Goal: Task Accomplishment & Management: Complete application form

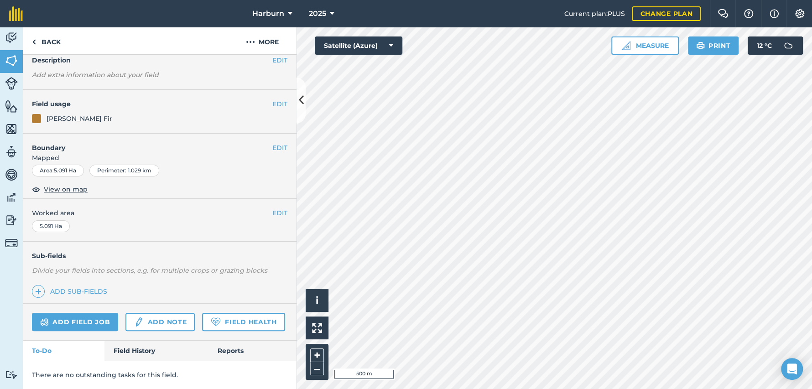
scroll to position [65, 0]
click at [142, 346] on link "Field History" at bounding box center [155, 351] width 103 height 20
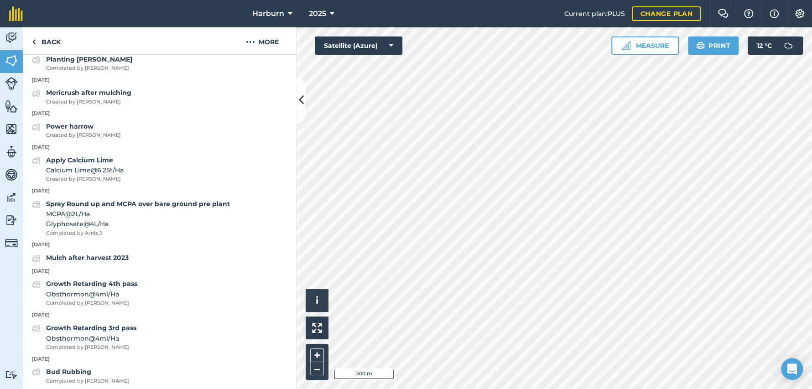
scroll to position [774, 0]
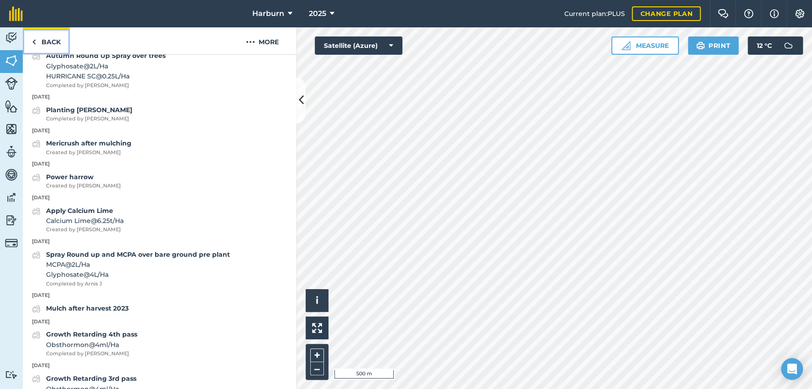
click at [35, 42] on img at bounding box center [34, 41] width 4 height 11
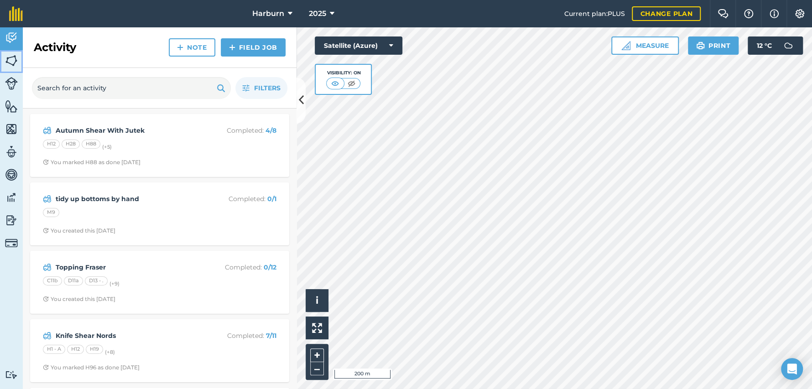
click at [12, 61] on img at bounding box center [11, 61] width 13 height 14
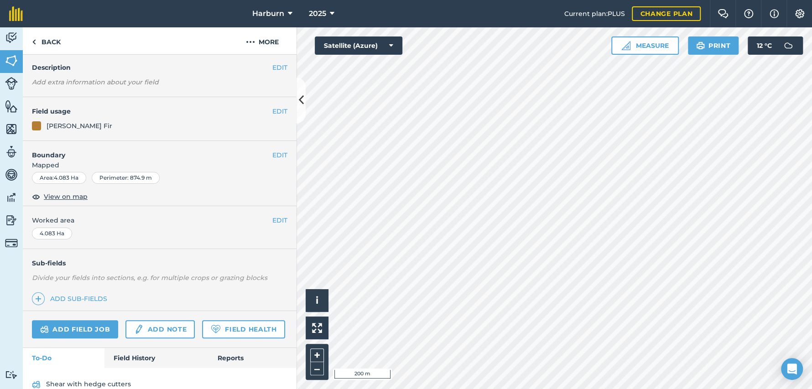
scroll to position [51, 0]
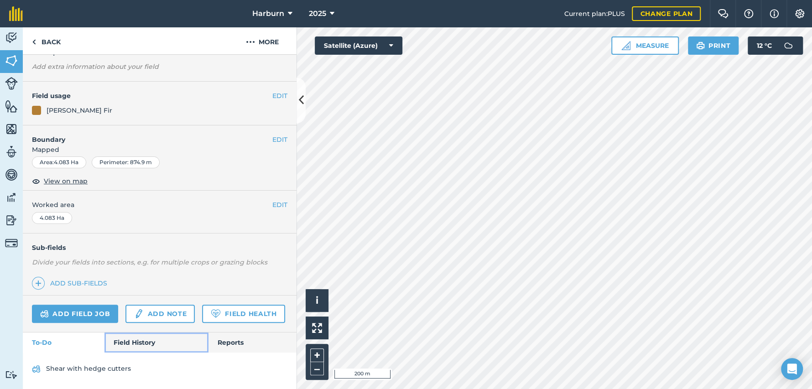
click at [136, 352] on link "Field History" at bounding box center [155, 342] width 103 height 20
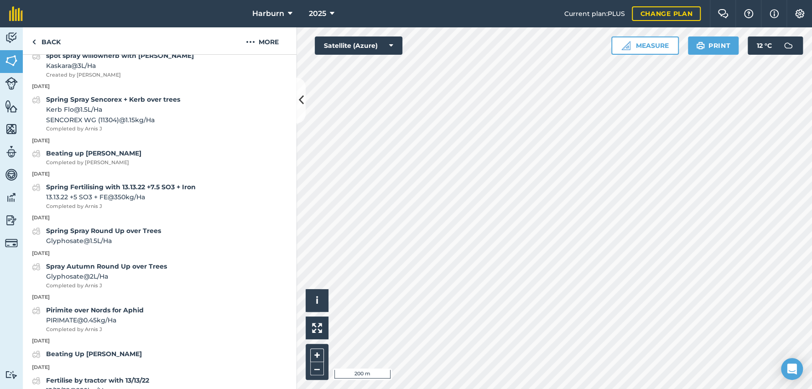
scroll to position [1925, 0]
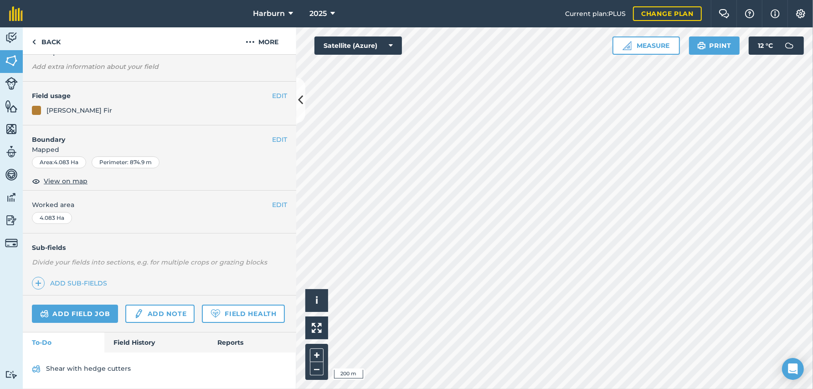
scroll to position [73, 0]
click at [132, 342] on link "Field History" at bounding box center [155, 342] width 103 height 20
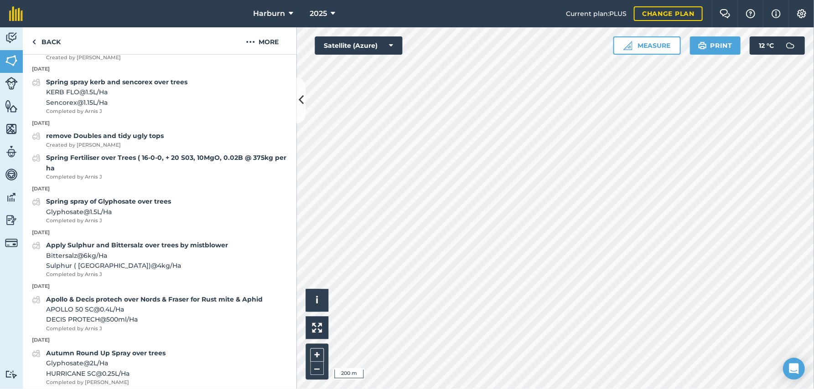
scroll to position [985, 0]
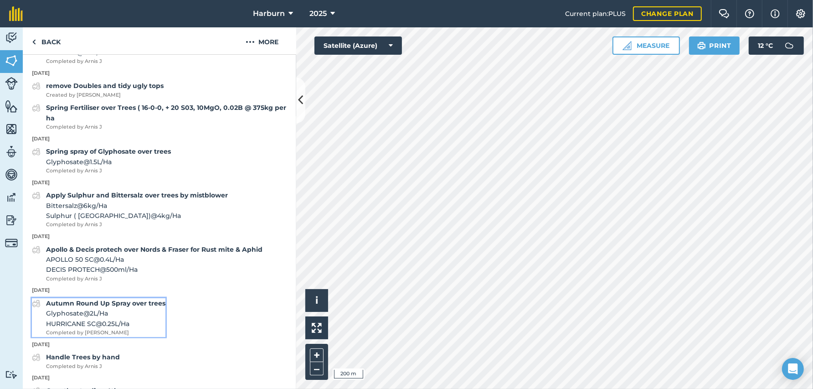
click at [142, 307] on strong "Autumn Round Up Spray over trees" at bounding box center [105, 303] width 119 height 8
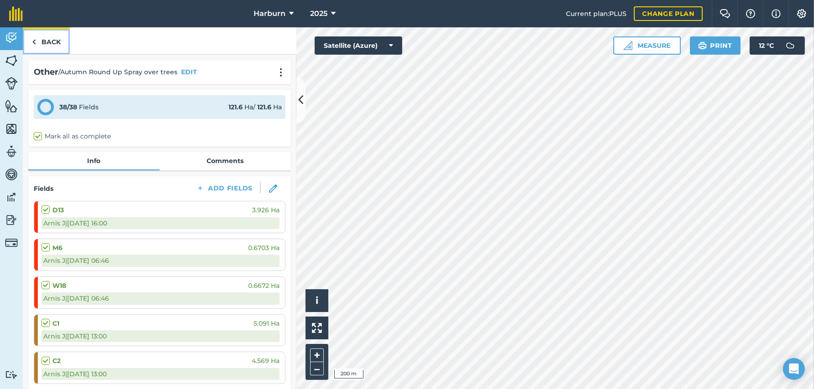
click at [34, 41] on img at bounding box center [34, 41] width 4 height 11
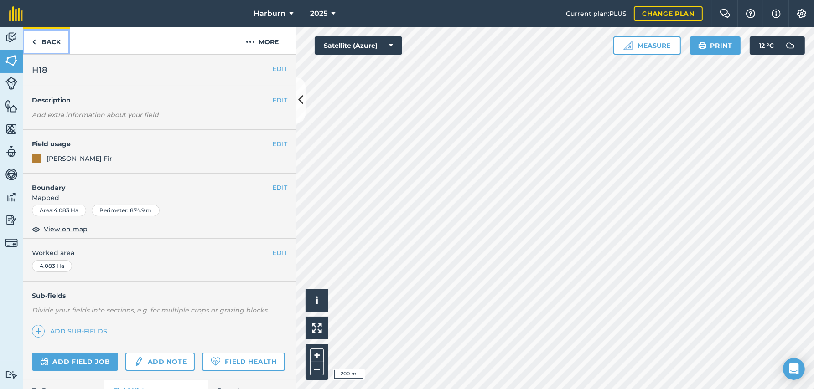
click at [33, 41] on img at bounding box center [34, 41] width 4 height 11
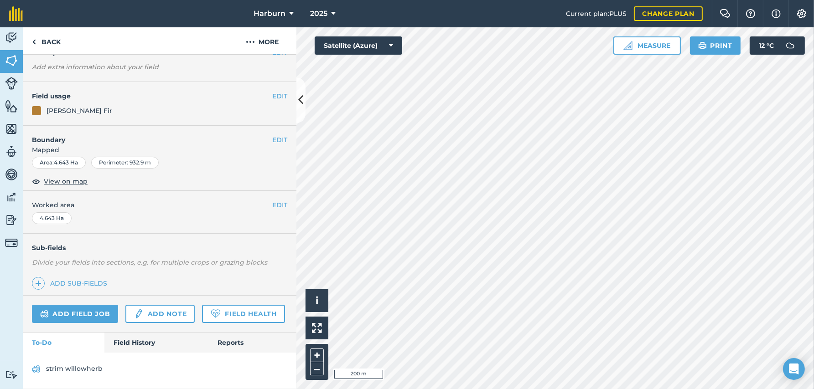
scroll to position [72, 0]
click at [118, 339] on link "Field History" at bounding box center [155, 343] width 103 height 20
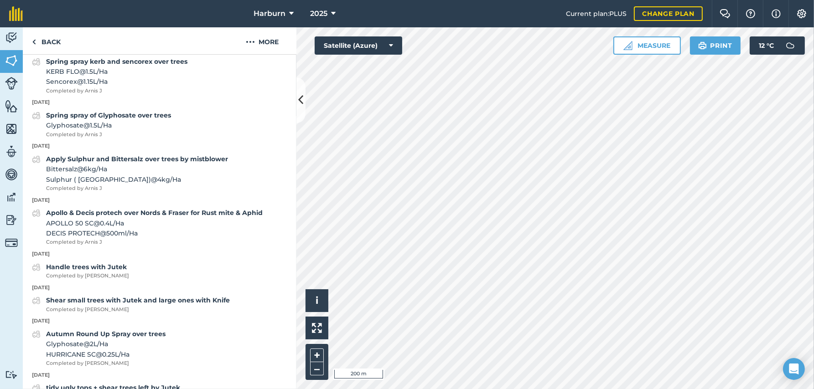
scroll to position [1086, 0]
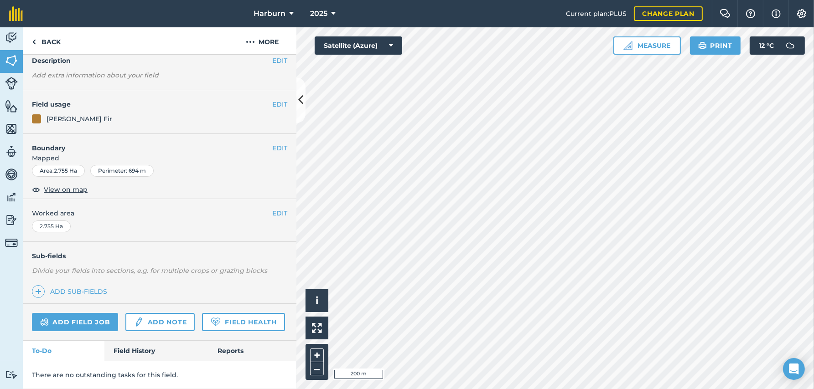
scroll to position [65, 0]
click at [133, 349] on link "Field History" at bounding box center [155, 351] width 103 height 20
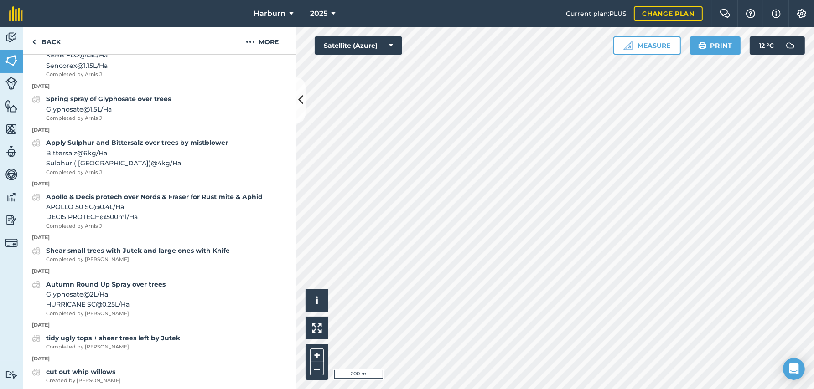
scroll to position [1128, 0]
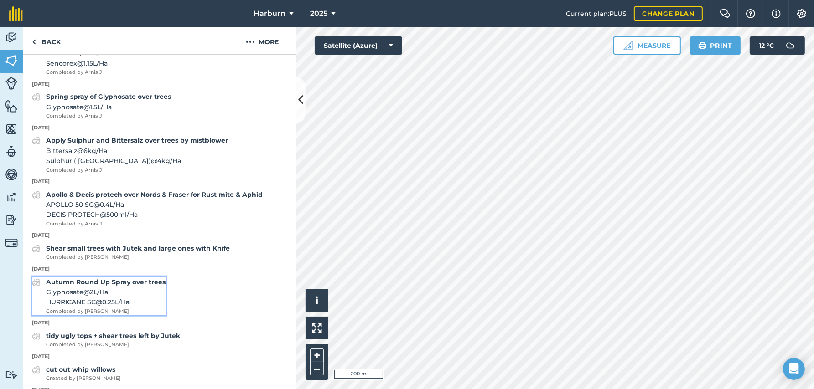
click at [68, 286] on strong "Autumn Round Up Spray over trees" at bounding box center [105, 282] width 119 height 8
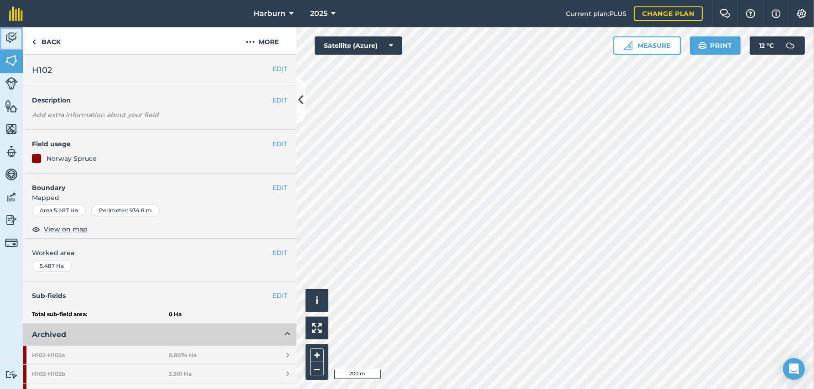
click at [7, 35] on img at bounding box center [11, 38] width 13 height 14
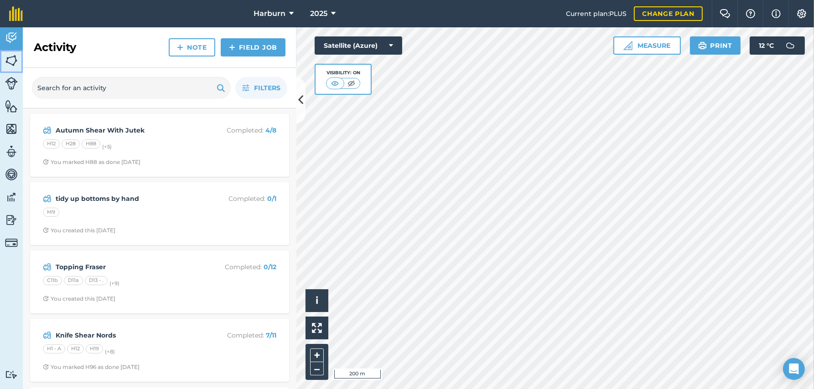
click at [9, 60] on img at bounding box center [11, 61] width 13 height 14
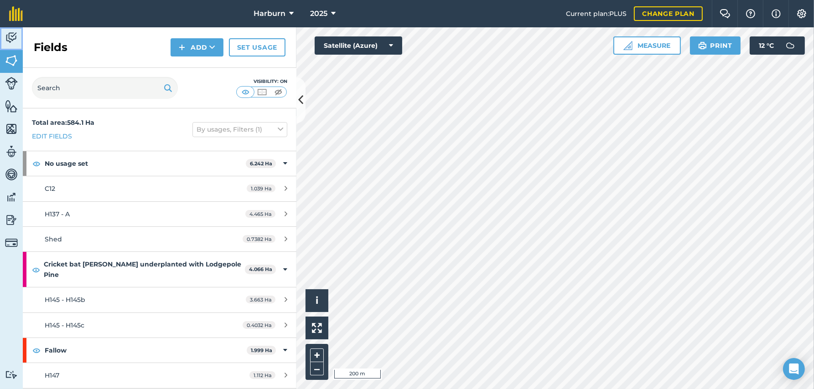
click at [11, 42] on img at bounding box center [11, 38] width 13 height 14
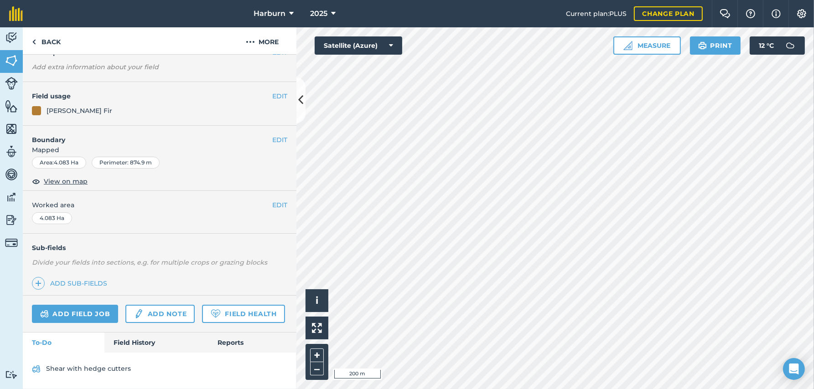
scroll to position [72, 0]
click at [121, 345] on link "Field History" at bounding box center [155, 343] width 103 height 20
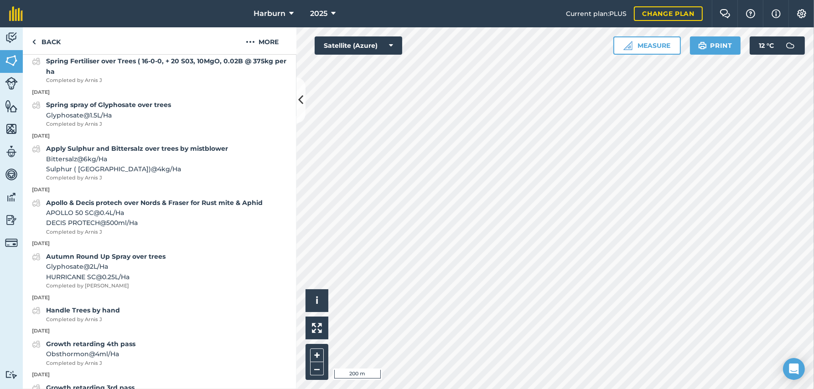
scroll to position [1035, 0]
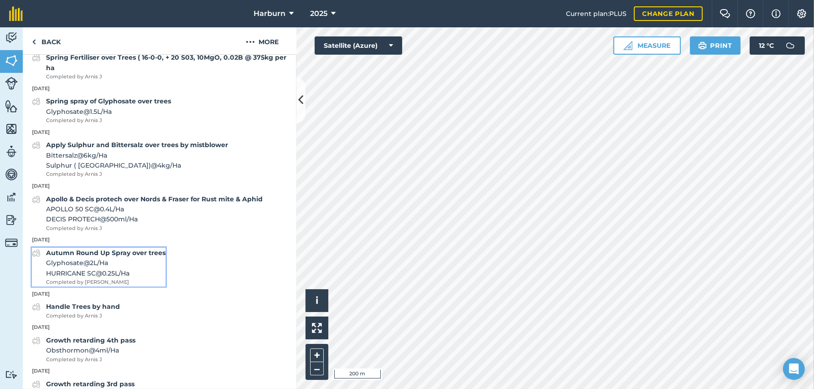
click at [113, 268] on span "Glyphosate @ 2 L / Ha" at bounding box center [105, 263] width 119 height 10
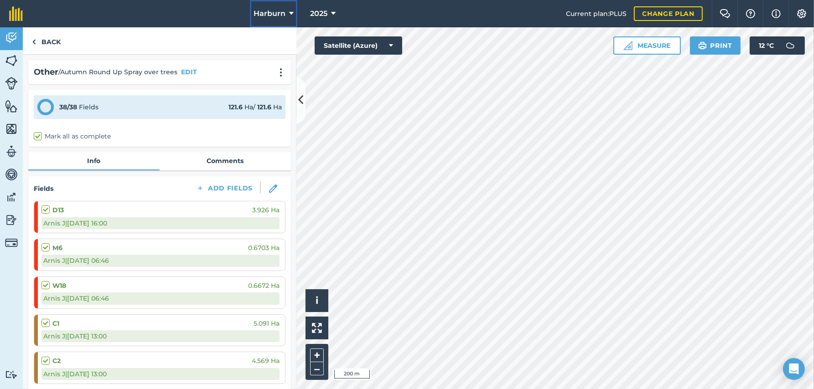
click at [289, 14] on icon at bounding box center [291, 13] width 5 height 11
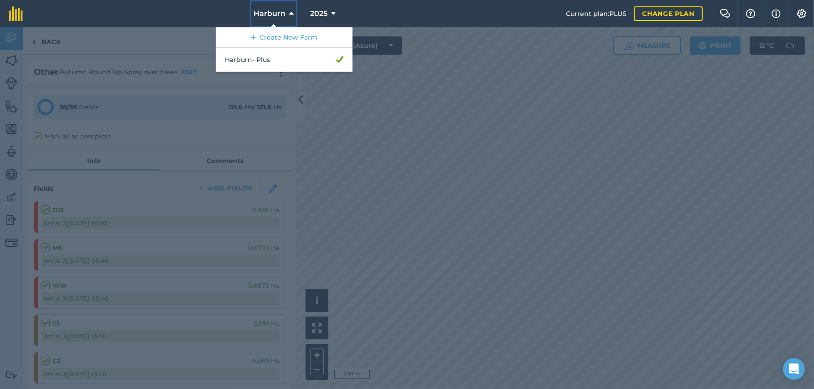
click at [289, 14] on icon at bounding box center [291, 13] width 5 height 11
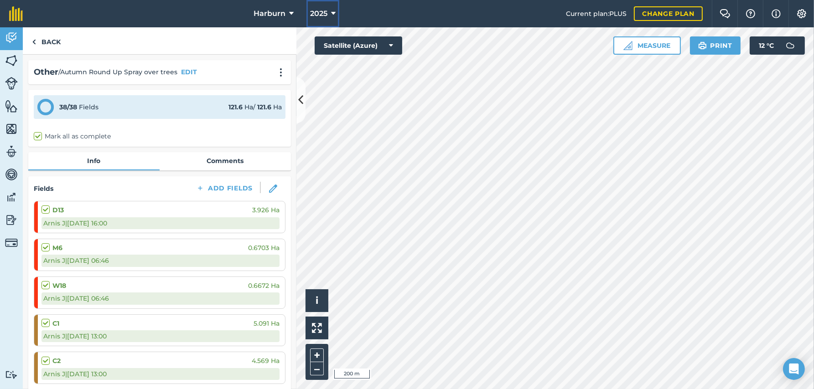
click at [331, 15] on icon at bounding box center [333, 13] width 5 height 11
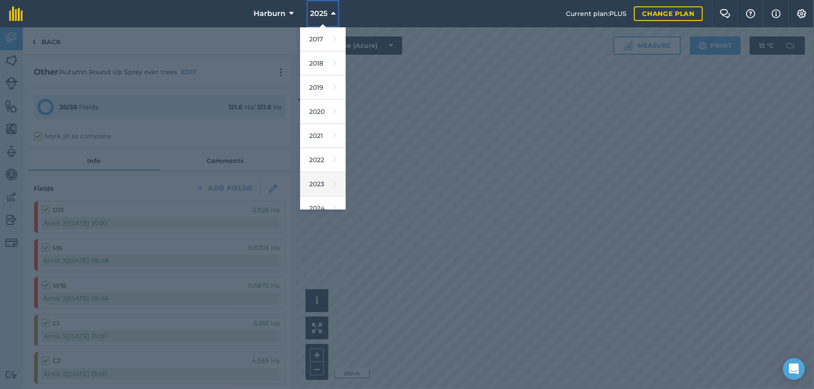
scroll to position [51, 0]
click at [317, 158] on link "2024" at bounding box center [323, 158] width 46 height 24
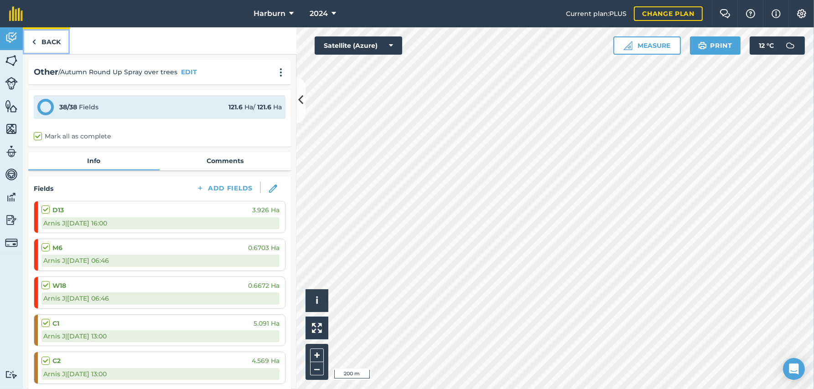
click at [34, 42] on img at bounding box center [34, 41] width 4 height 11
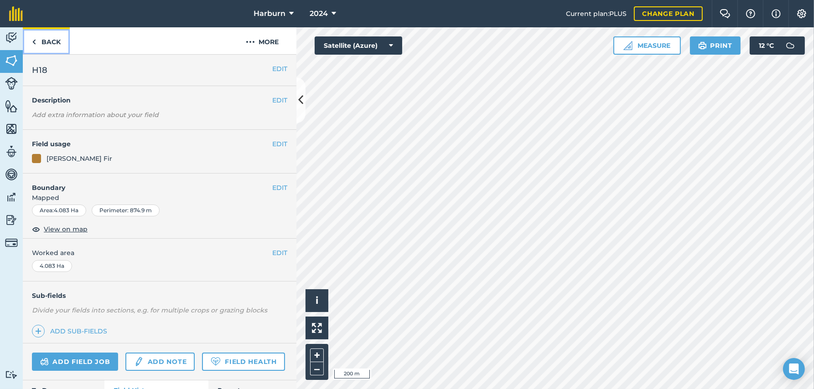
click at [34, 42] on img at bounding box center [34, 41] width 4 height 11
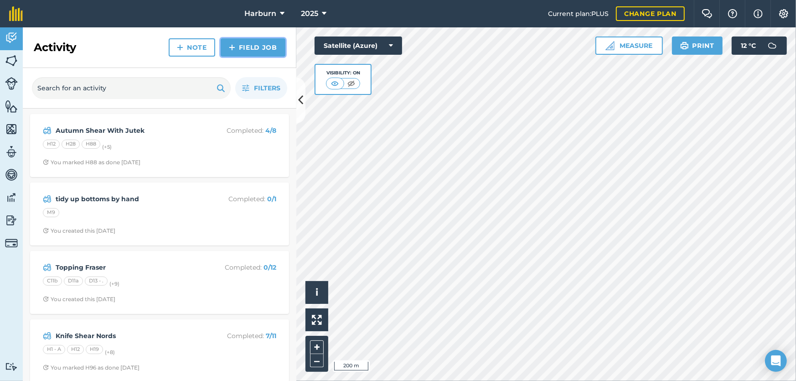
click at [243, 55] on link "Field Job" at bounding box center [253, 47] width 65 height 18
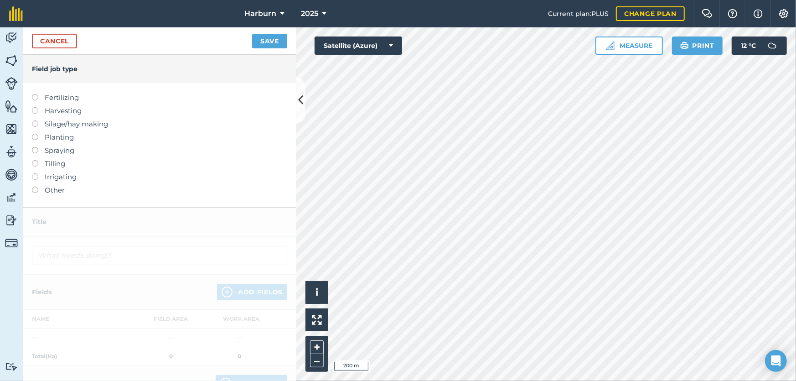
click at [47, 182] on label "Irrigating" at bounding box center [159, 176] width 255 height 11
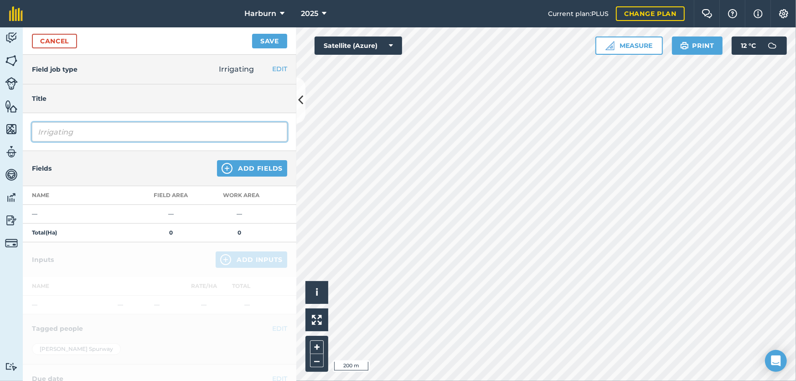
click at [72, 134] on input "Irrigating" at bounding box center [159, 131] width 255 height 19
type input "I"
type input "Autumn Round Up Spray Over Trees"
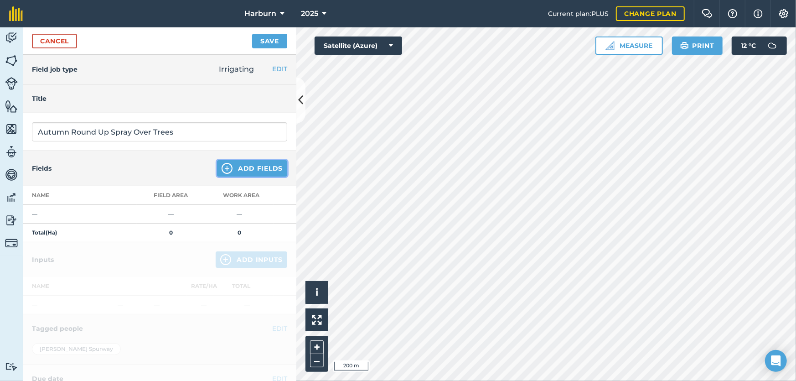
click at [236, 173] on button "Add Fields" at bounding box center [252, 168] width 70 height 16
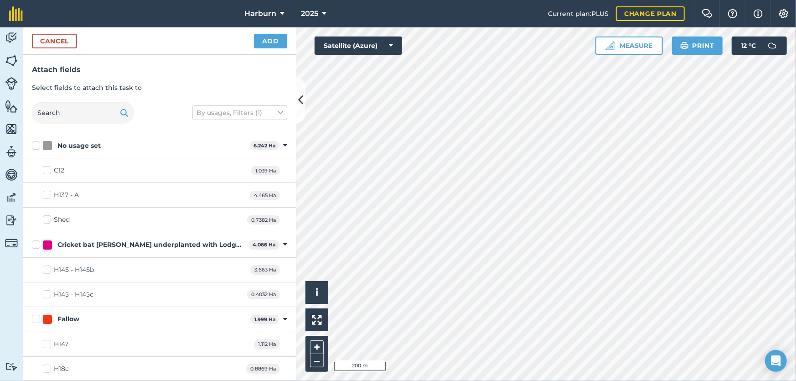
checkbox input "true"
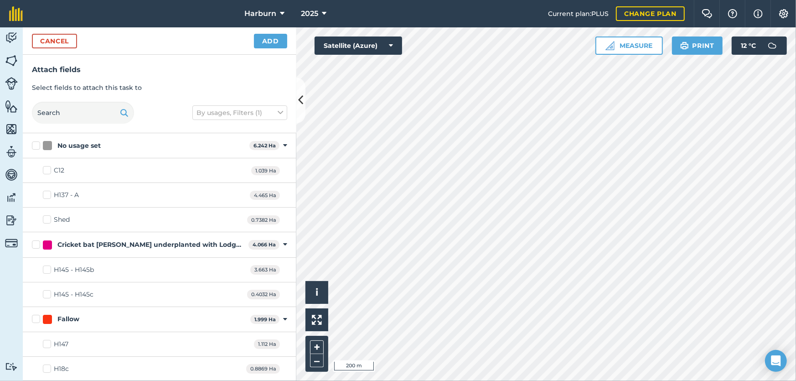
checkbox input "true"
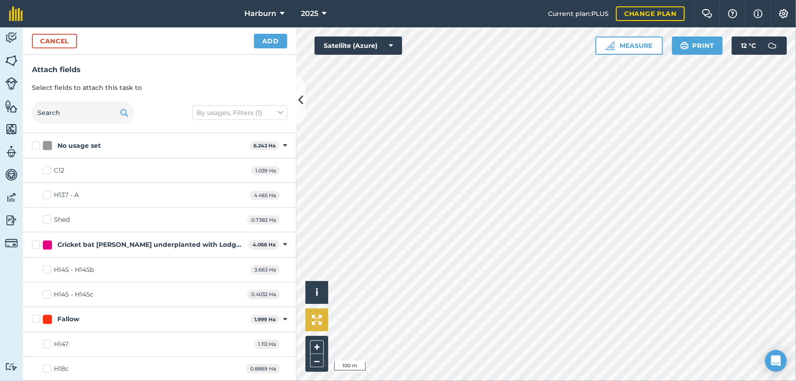
checkbox input "true"
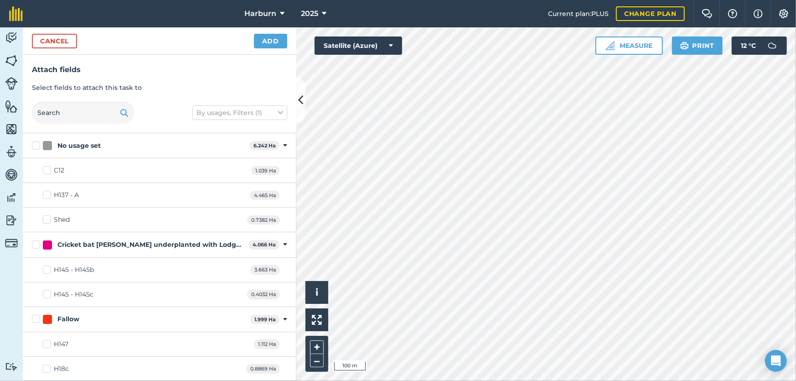
checkbox input "false"
click at [230, 112] on button "By usages, Filters (1)" at bounding box center [239, 112] width 95 height 15
click at [199, 207] on label "Declutter field names" at bounding box center [240, 211] width 87 height 10
click at [199, 207] on input "Declutter field names" at bounding box center [200, 209] width 6 height 6
click at [199, 207] on label "Declutter field names" at bounding box center [240, 211] width 87 height 10
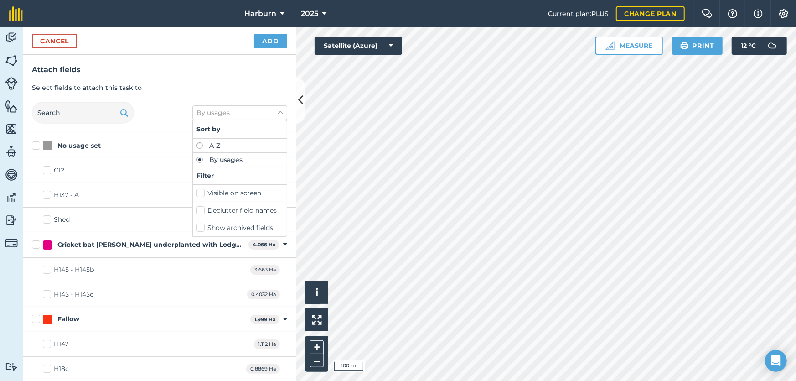
click at [199, 207] on input "Declutter field names" at bounding box center [200, 209] width 6 height 6
checkbox input "true"
click at [204, 84] on p "Select fields to attach this task to" at bounding box center [159, 88] width 255 height 10
checkbox input "true"
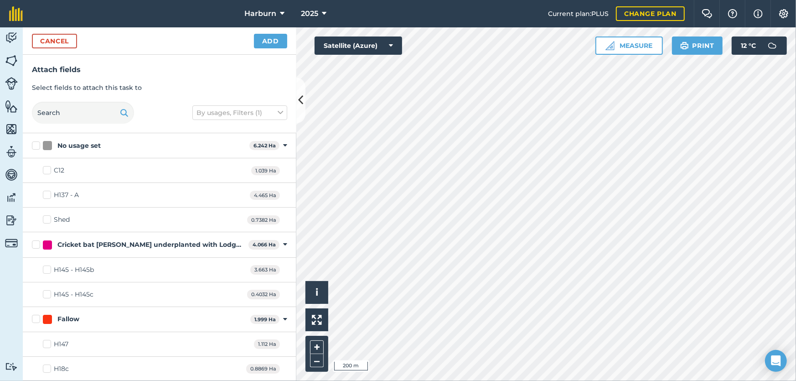
checkbox input "true"
checkbox input "false"
checkbox input "true"
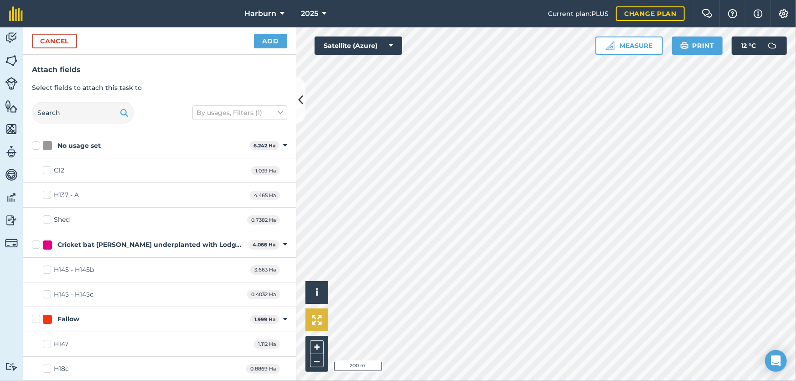
checkbox input "true"
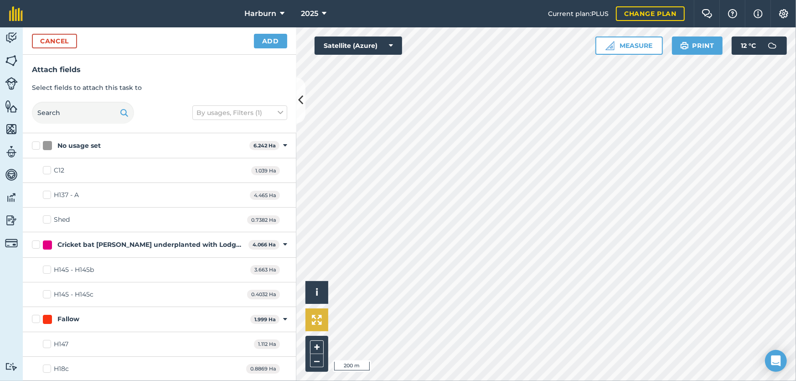
checkbox input "true"
checkbox input "false"
checkbox input "true"
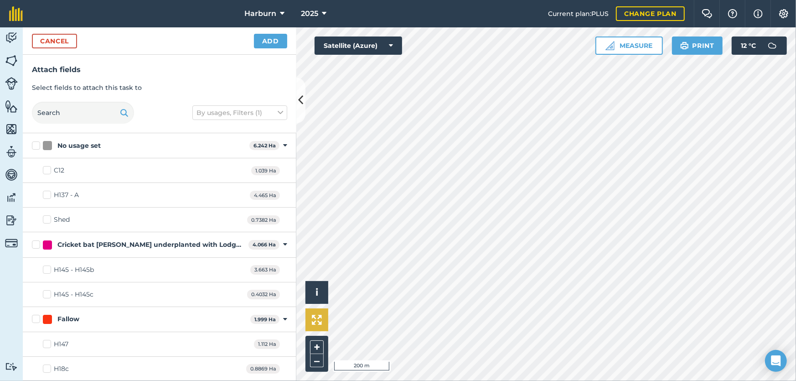
checkbox input "true"
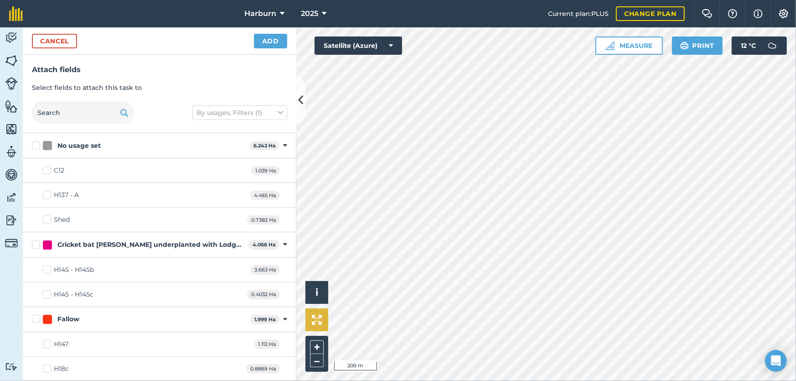
checkbox input "true"
click at [277, 44] on button "Add" at bounding box center [270, 41] width 33 height 15
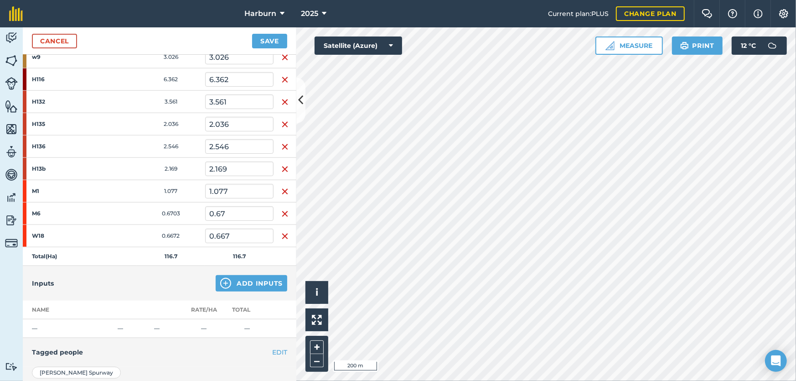
scroll to position [810, 0]
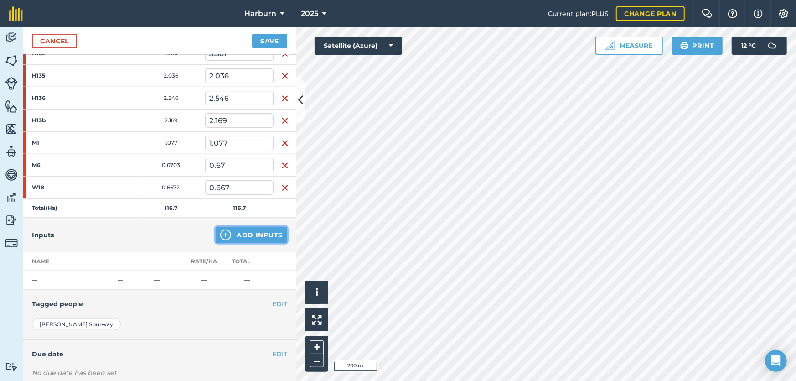
click at [238, 235] on button "Add Inputs" at bounding box center [252, 235] width 72 height 16
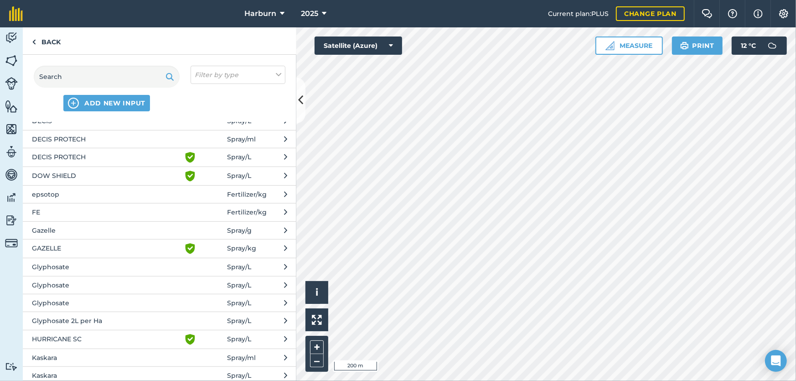
scroll to position [354, 0]
click at [123, 280] on span "Glyphosate" at bounding box center [106, 284] width 149 height 10
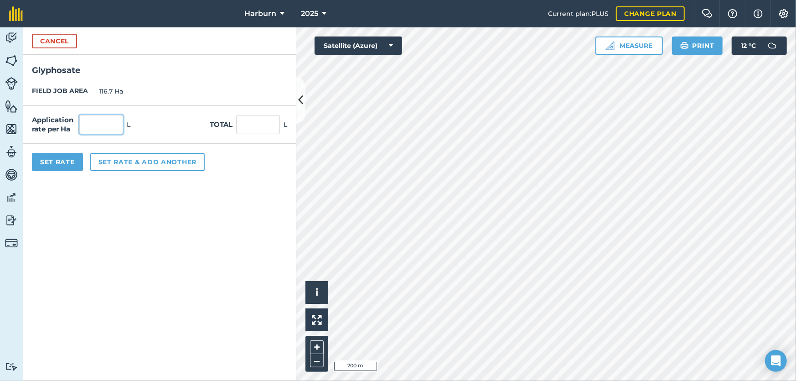
click at [111, 125] on input "text" at bounding box center [101, 124] width 44 height 19
type input "2"
type input "233.4"
click at [118, 164] on button "Set rate & add another" at bounding box center [147, 162] width 114 height 18
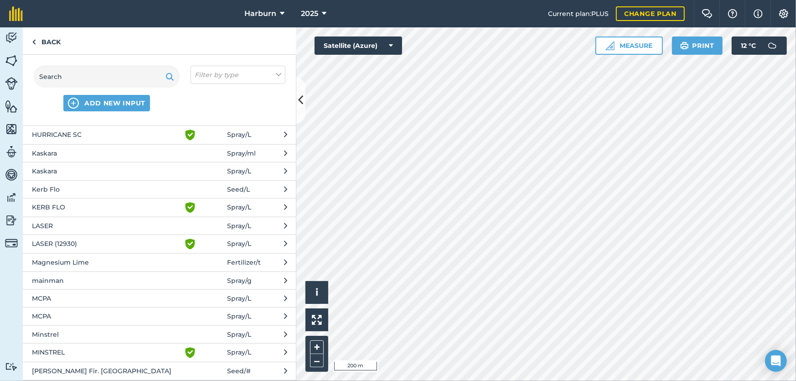
scroll to position [507, 0]
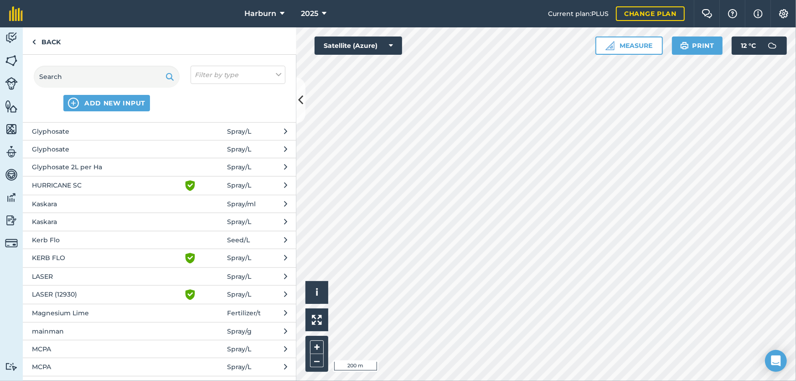
click at [99, 185] on span "HURRICANE SC" at bounding box center [106, 185] width 149 height 11
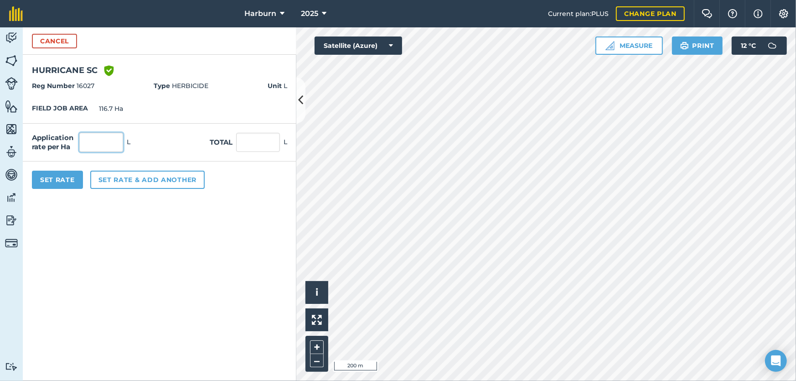
click at [100, 144] on input "text" at bounding box center [101, 142] width 44 height 19
type input "0.25"
type input "29.175"
click at [74, 180] on button "Set Rate" at bounding box center [57, 180] width 51 height 18
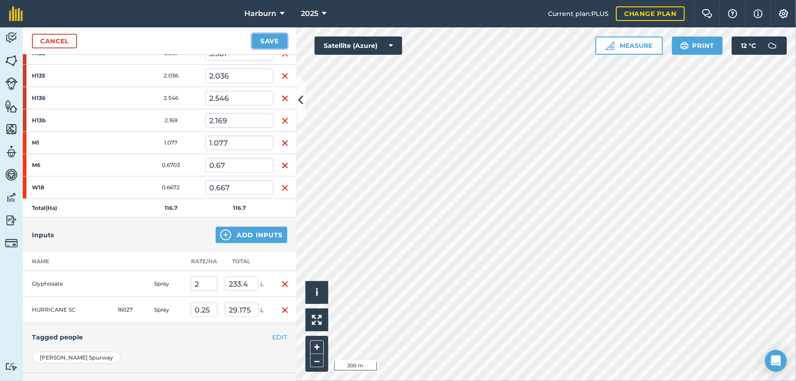
click at [274, 41] on button "Save" at bounding box center [269, 41] width 35 height 15
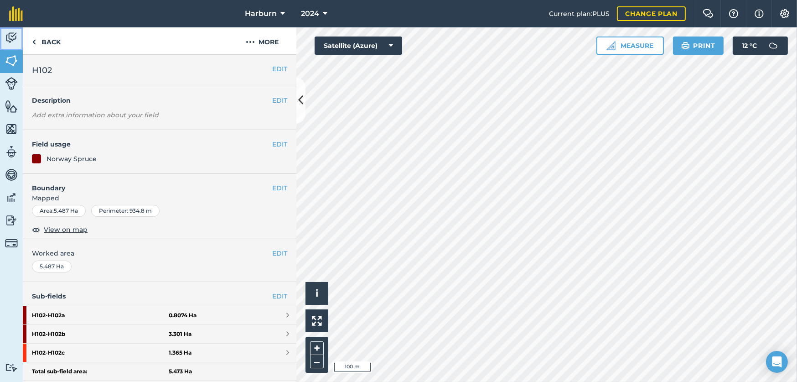
click at [12, 43] on img at bounding box center [11, 38] width 13 height 14
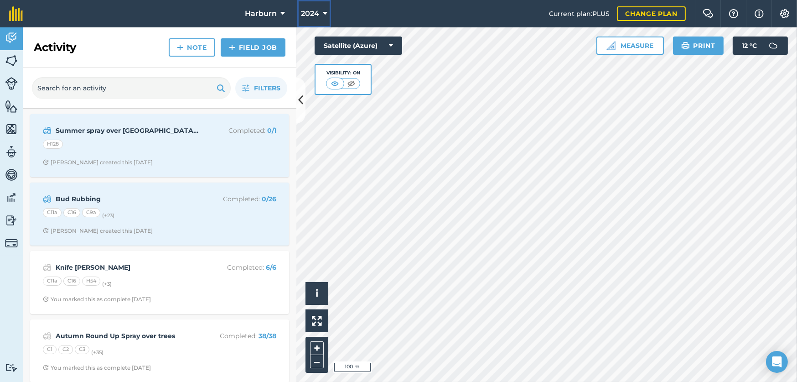
click at [323, 14] on icon at bounding box center [325, 13] width 5 height 11
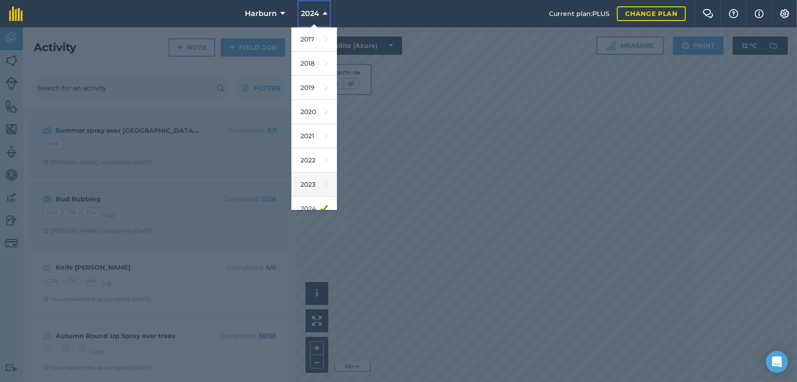
scroll to position [51, 0]
click at [322, 188] on link "2025" at bounding box center [314, 182] width 46 height 24
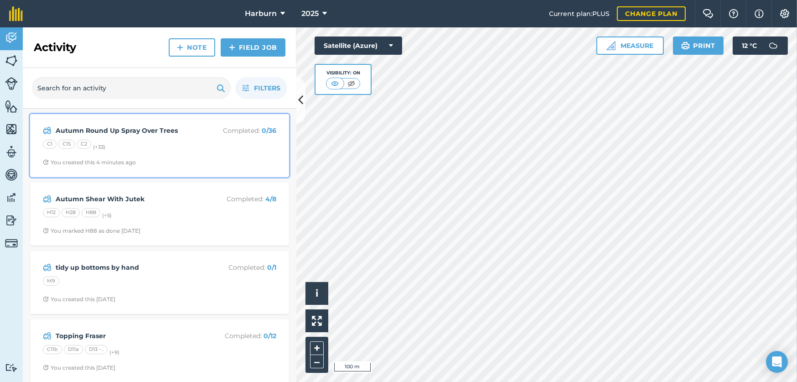
click at [161, 150] on div "C1 C15 C2 (+ 33 )" at bounding box center [159, 146] width 233 height 12
click at [216, 150] on div "C1 C15 C2 (+ 33 )" at bounding box center [159, 146] width 233 height 12
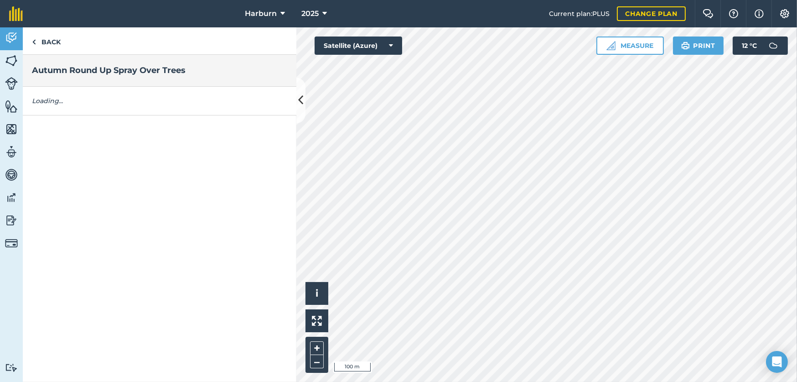
click at [216, 150] on div "Back Autumn Round Up Spray Over Trees Loading..." at bounding box center [160, 204] width 274 height 354
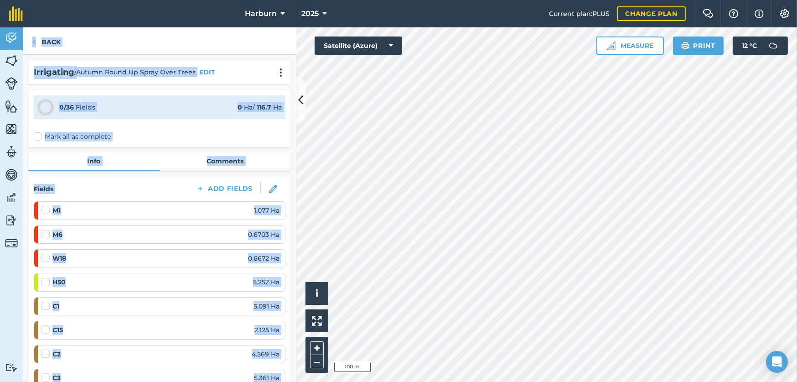
click at [199, 225] on li "M6 0.6703 Ha" at bounding box center [160, 234] width 252 height 18
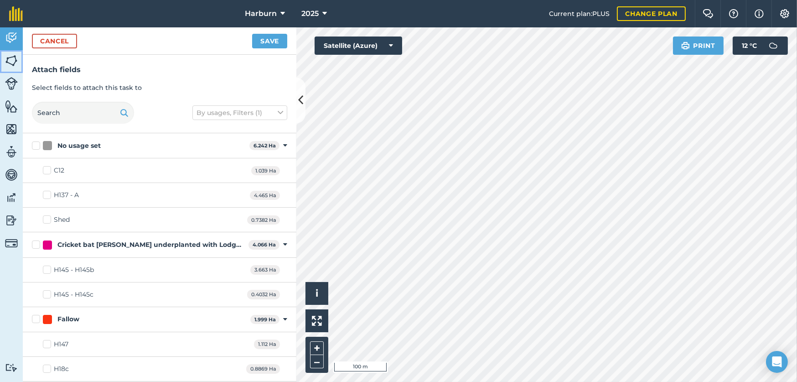
click at [16, 59] on img at bounding box center [11, 61] width 13 height 14
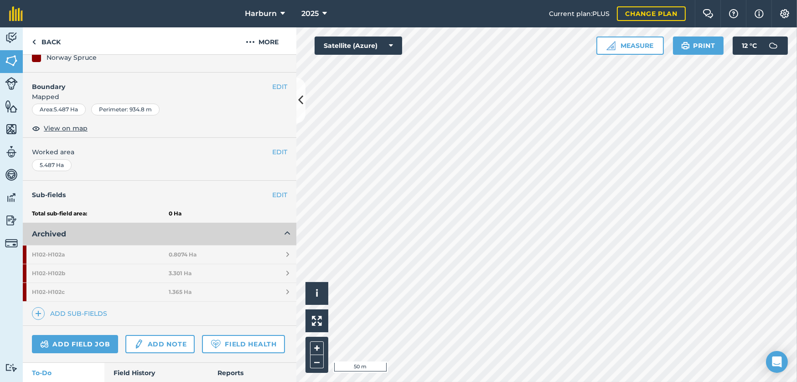
scroll to position [152, 0]
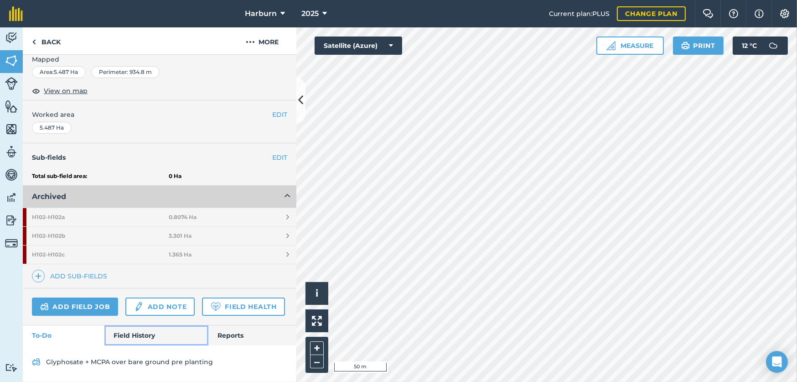
click at [140, 345] on link "Field History" at bounding box center [155, 335] width 103 height 20
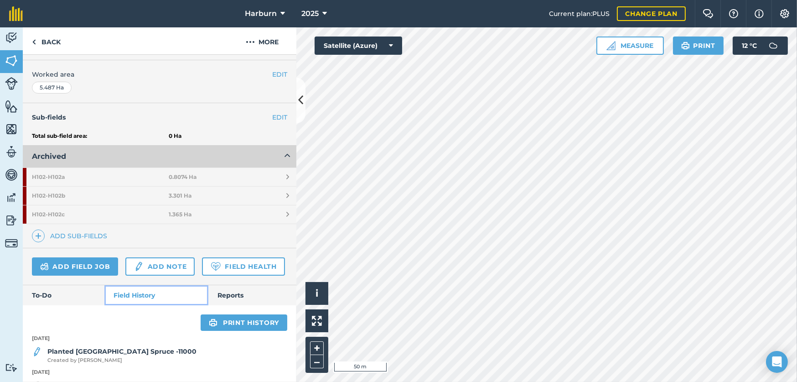
scroll to position [51, 0]
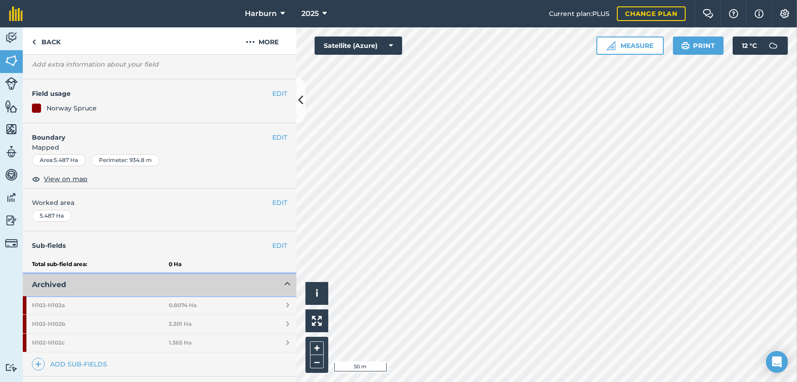
click at [284, 282] on icon at bounding box center [286, 284] width 5 height 11
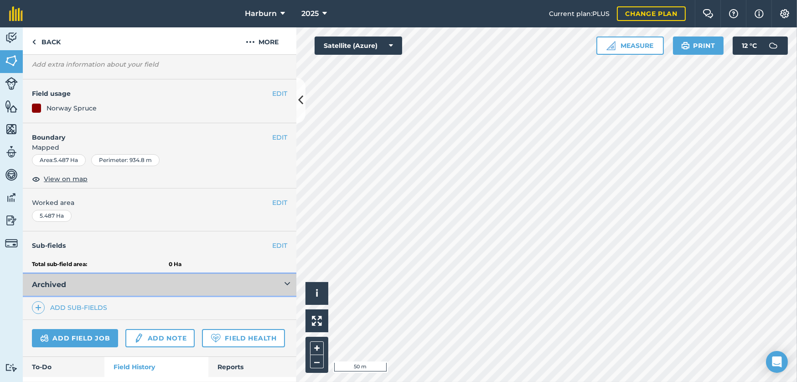
click at [284, 282] on icon at bounding box center [286, 284] width 5 height 11
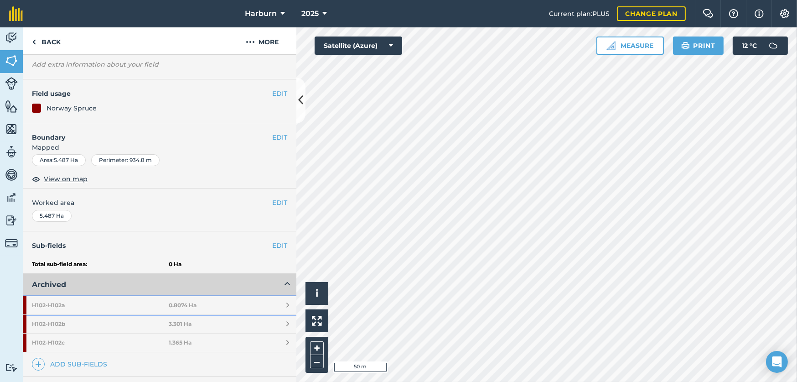
click at [281, 305] on link "H102 - H102a 0.8074 Ha" at bounding box center [160, 305] width 274 height 18
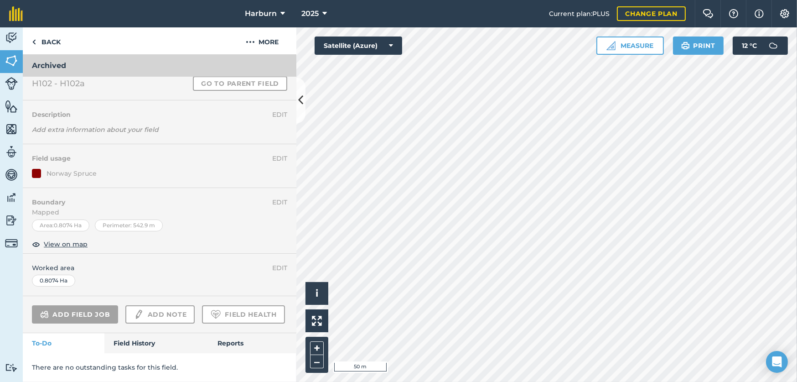
scroll to position [51, 0]
click at [34, 42] on img at bounding box center [34, 41] width 4 height 11
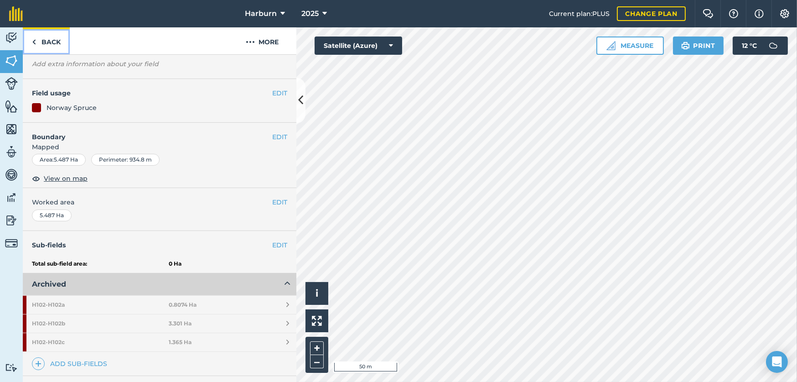
scroll to position [51, 0]
click at [33, 42] on img at bounding box center [34, 41] width 4 height 11
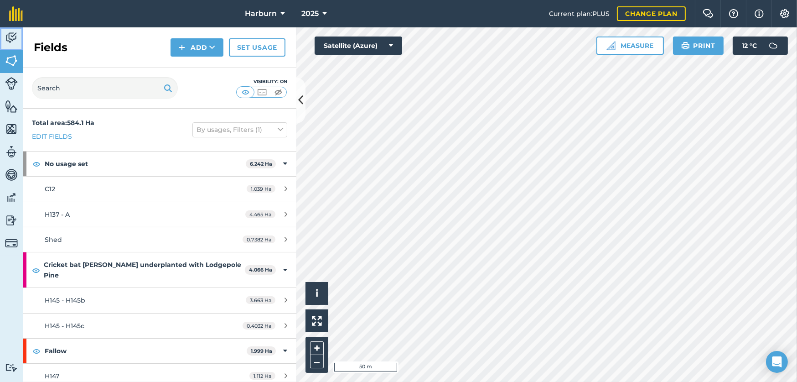
click at [16, 40] on img at bounding box center [11, 38] width 13 height 14
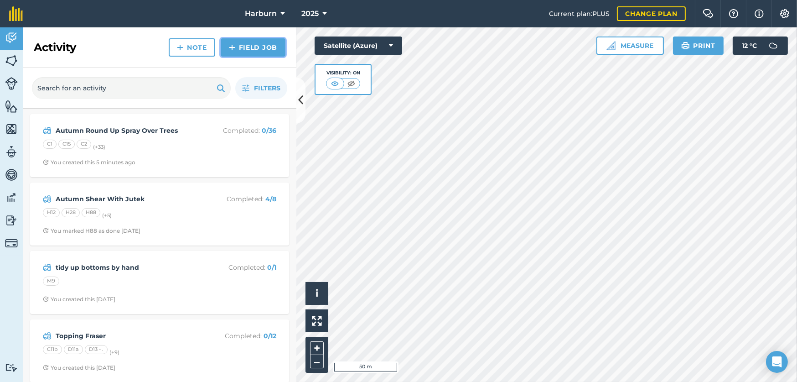
click at [251, 52] on link "Field Job" at bounding box center [253, 47] width 65 height 18
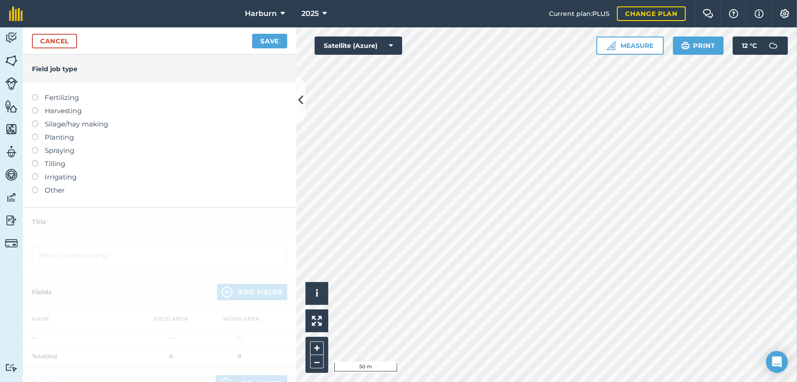
click at [41, 191] on label "Other" at bounding box center [159, 190] width 255 height 11
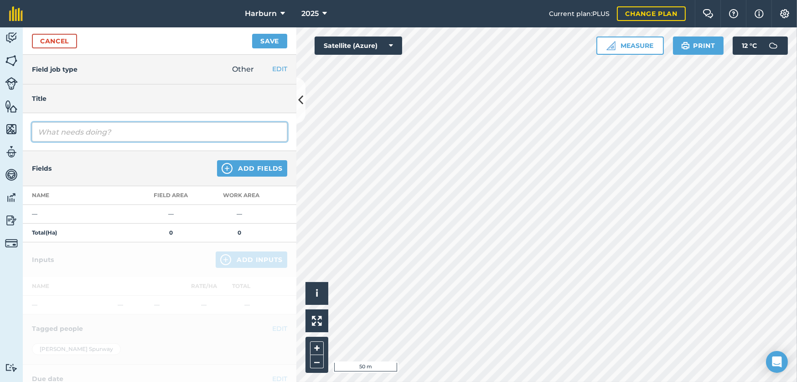
click at [55, 135] on input "text" at bounding box center [159, 131] width 255 height 19
type input "Round up over Bare Ground"
click at [244, 166] on button "Add Fields" at bounding box center [252, 168] width 70 height 16
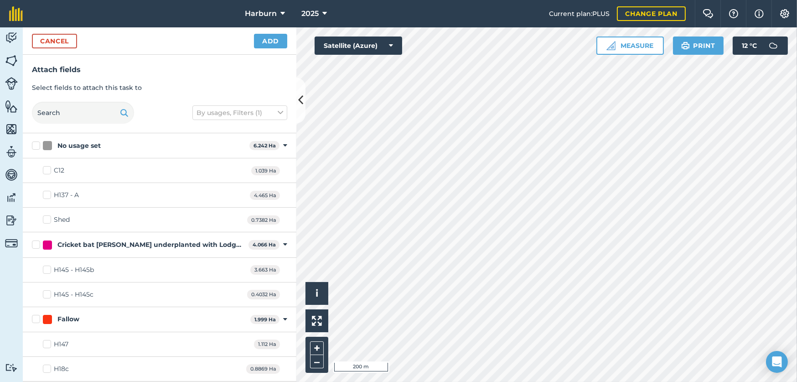
checkbox input "true"
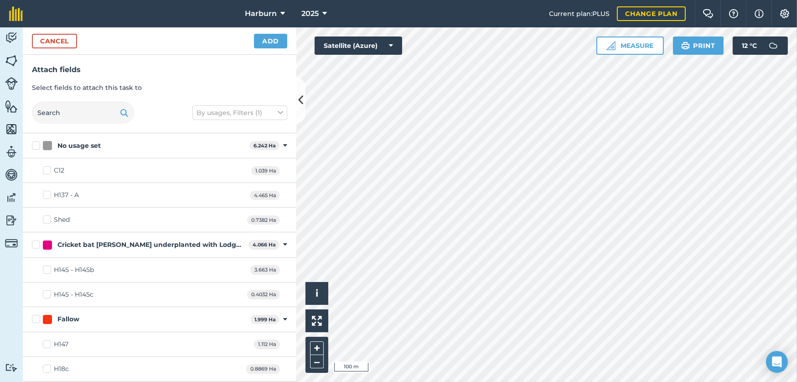
checkbox input "true"
click at [265, 43] on button "Add" at bounding box center [270, 41] width 33 height 15
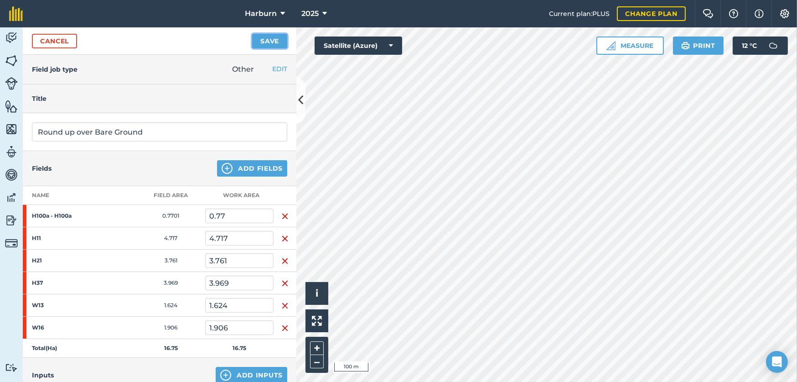
click at [265, 43] on button "Save" at bounding box center [269, 41] width 35 height 15
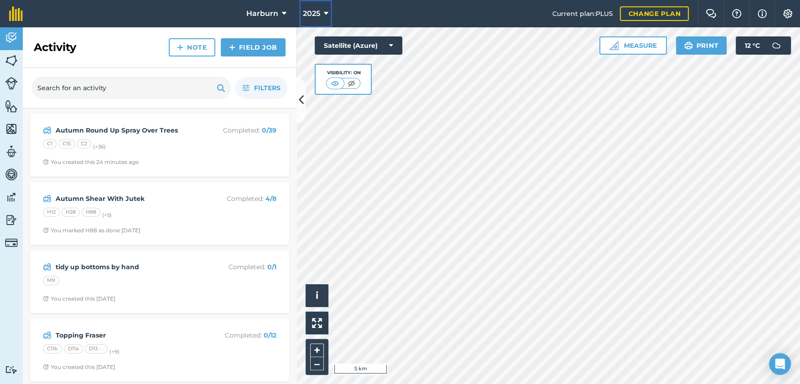
click at [325, 13] on icon at bounding box center [326, 13] width 5 height 11
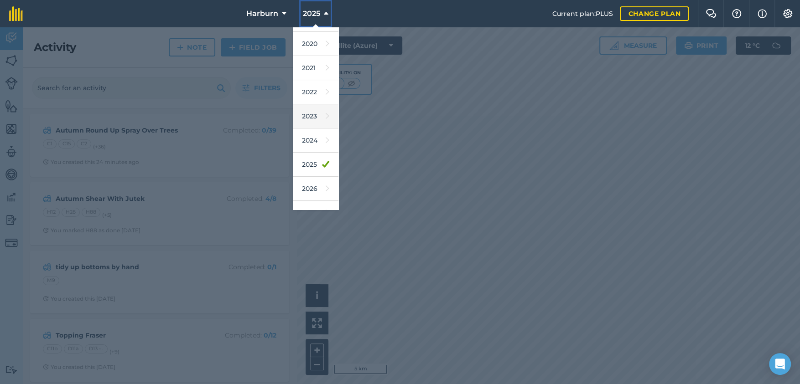
scroll to position [83, 0]
click at [312, 178] on link "2026" at bounding box center [316, 174] width 46 height 24
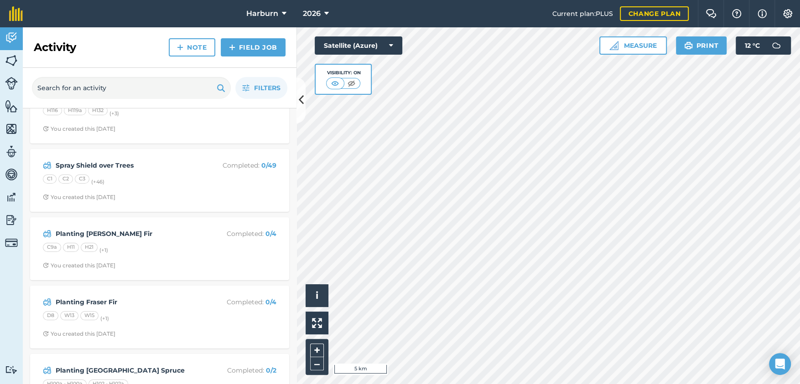
scroll to position [51, 0]
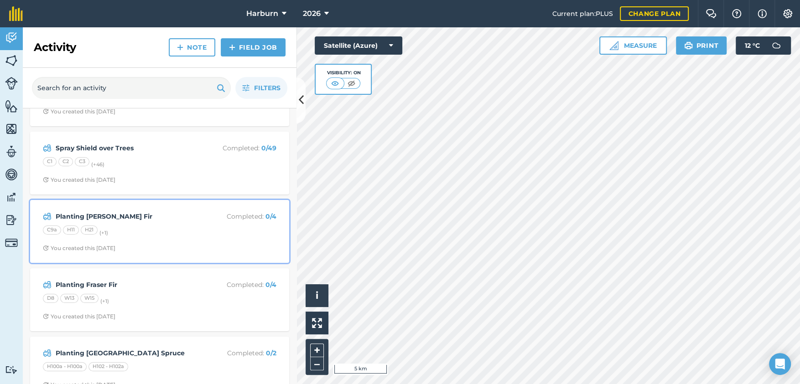
click at [144, 216] on strong "Planting [PERSON_NAME] Fir" at bounding box center [128, 217] width 145 height 10
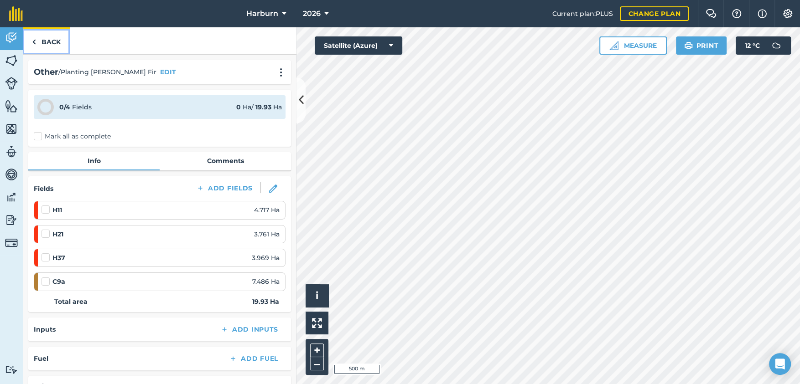
click at [34, 39] on img at bounding box center [34, 41] width 4 height 11
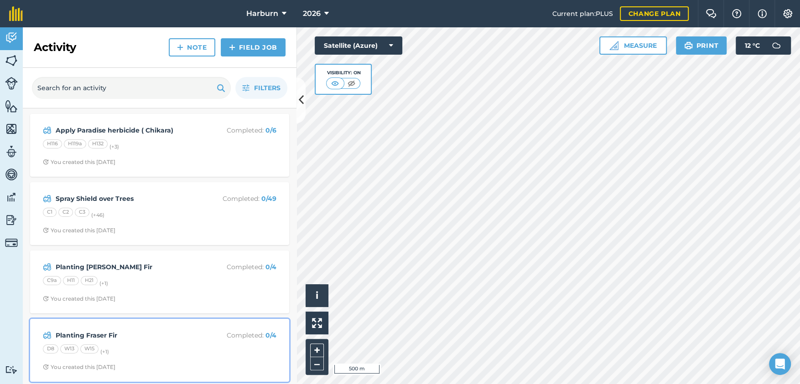
click at [58, 352] on div "D8 W13 W15 (+ 1 )" at bounding box center [159, 351] width 233 height 12
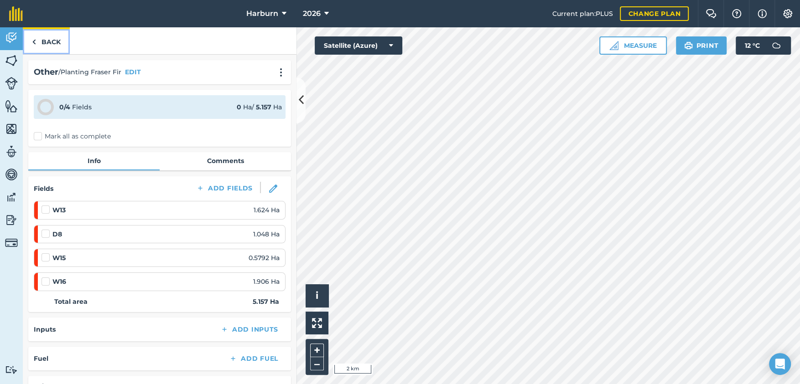
click at [34, 43] on img at bounding box center [34, 41] width 4 height 11
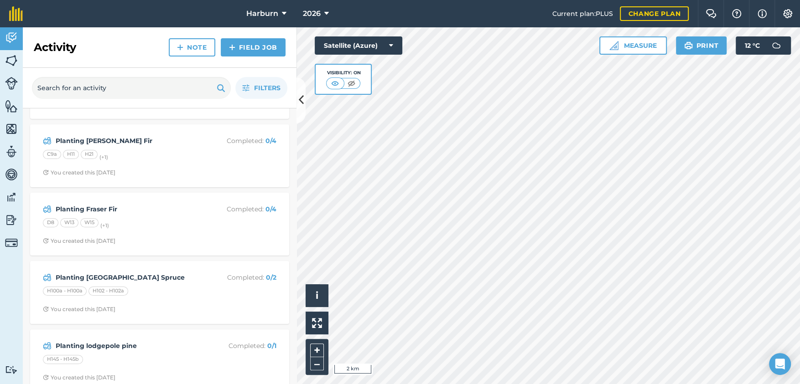
scroll to position [140, 0]
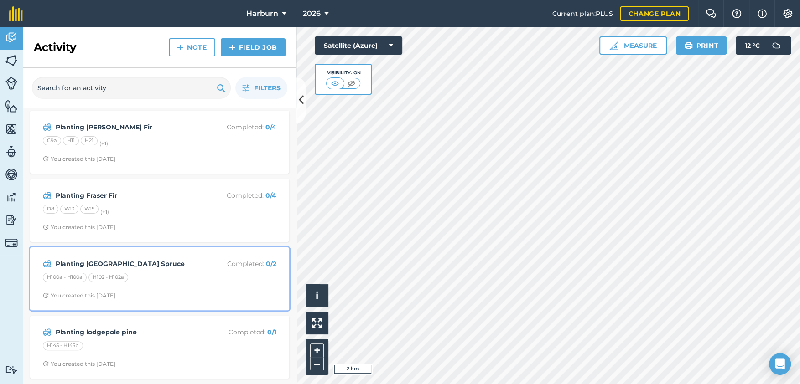
click at [93, 273] on div "H102 - H102a" at bounding box center [108, 277] width 40 height 9
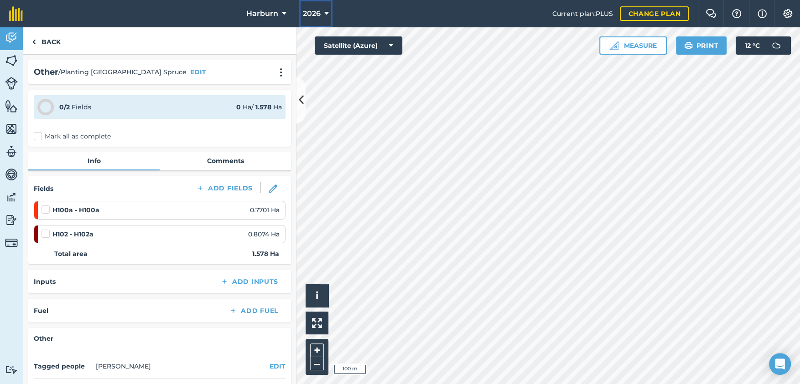
click at [326, 14] on icon at bounding box center [326, 13] width 5 height 11
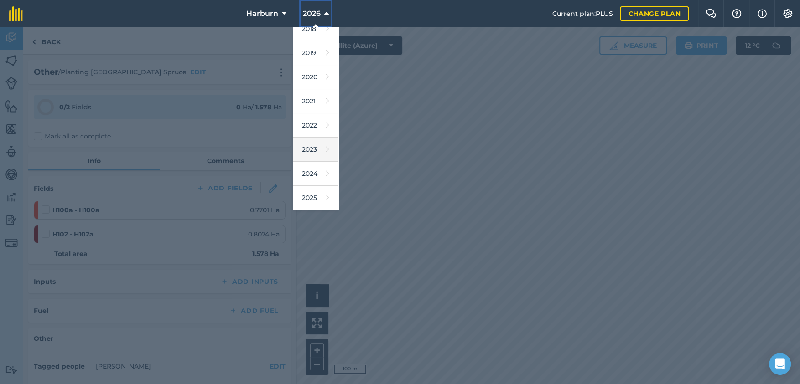
scroll to position [51, 0]
click at [306, 178] on link "2025" at bounding box center [316, 182] width 46 height 24
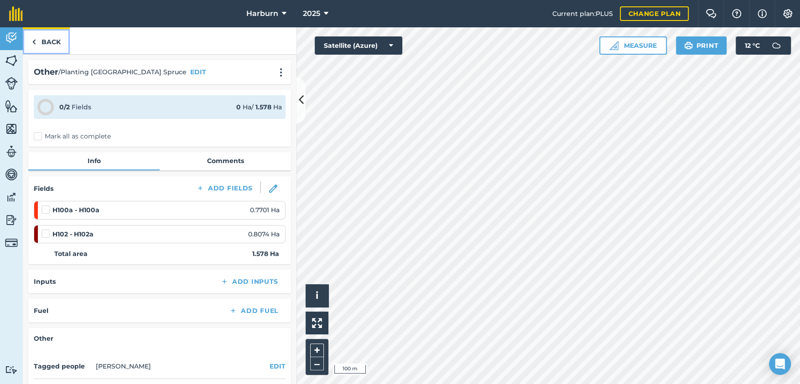
click at [35, 42] on img at bounding box center [34, 41] width 4 height 11
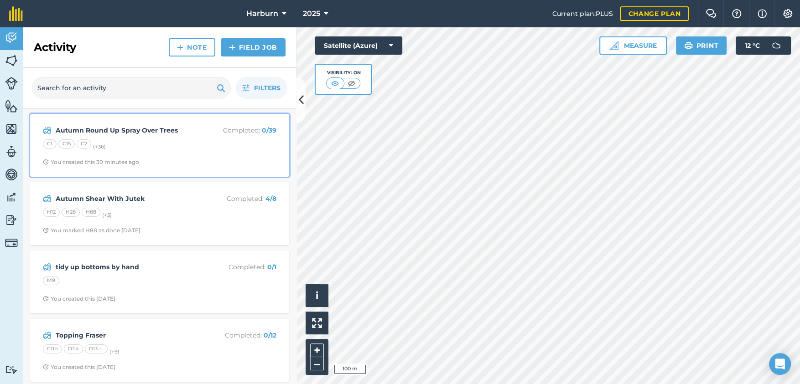
click at [74, 132] on strong "Autumn Round Up Spray Over Trees" at bounding box center [128, 130] width 145 height 10
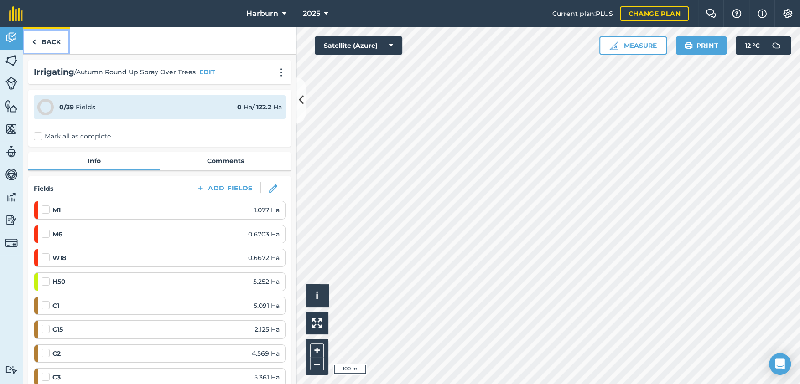
click at [34, 41] on img at bounding box center [34, 41] width 4 height 11
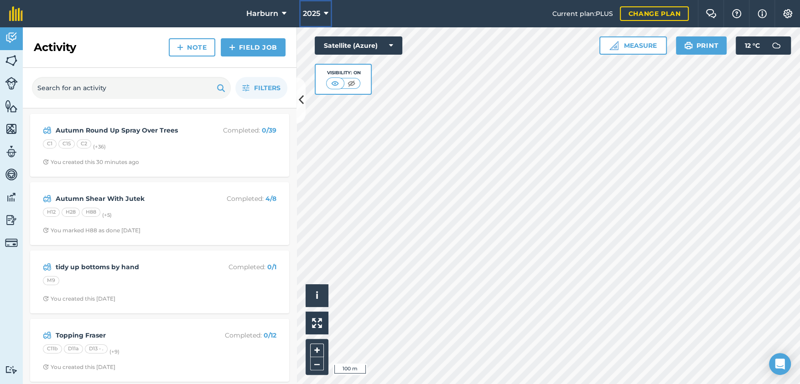
click at [325, 15] on icon at bounding box center [326, 13] width 5 height 11
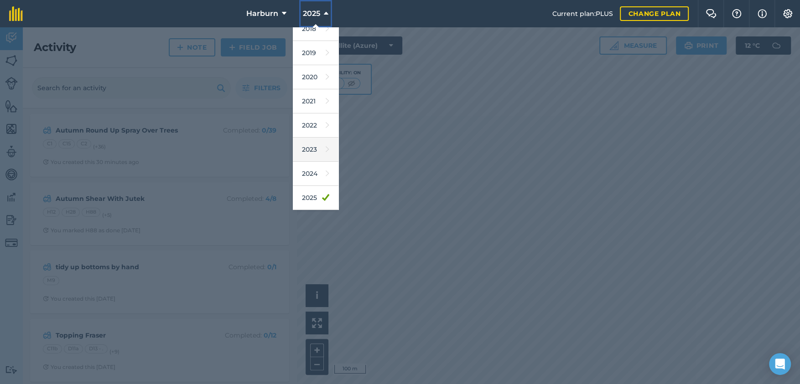
scroll to position [51, 0]
click at [309, 204] on link "2026" at bounding box center [316, 206] width 46 height 24
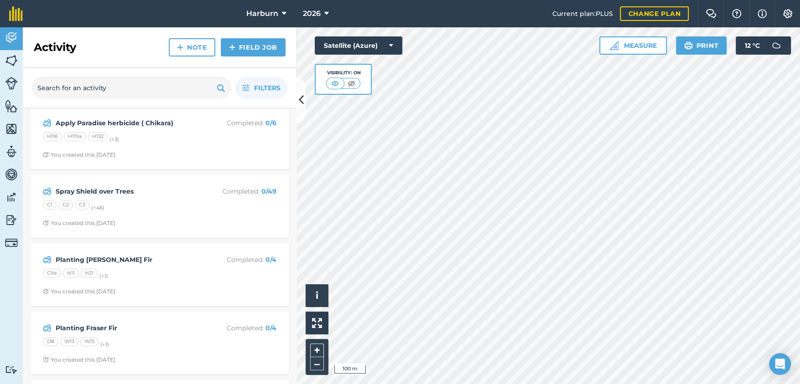
scroll to position [0, 0]
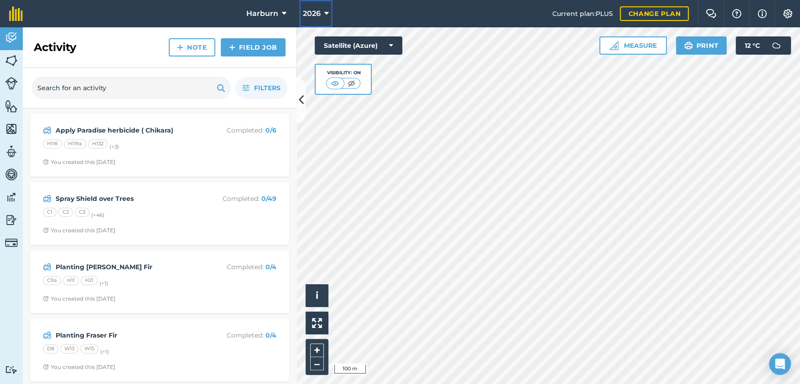
click at [326, 12] on icon at bounding box center [326, 13] width 5 height 11
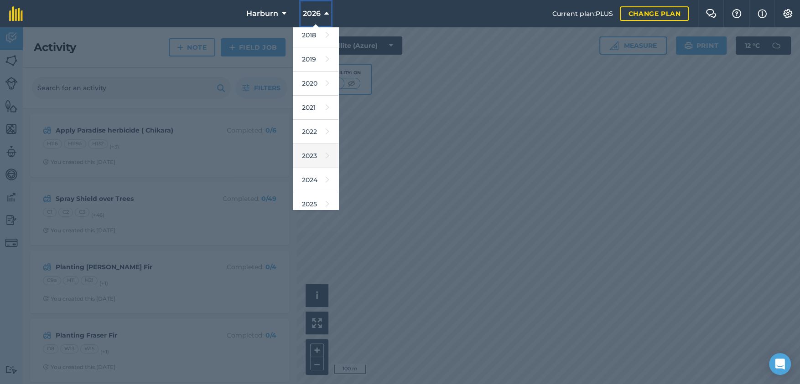
scroll to position [51, 0]
click at [316, 178] on link "2025" at bounding box center [316, 182] width 46 height 24
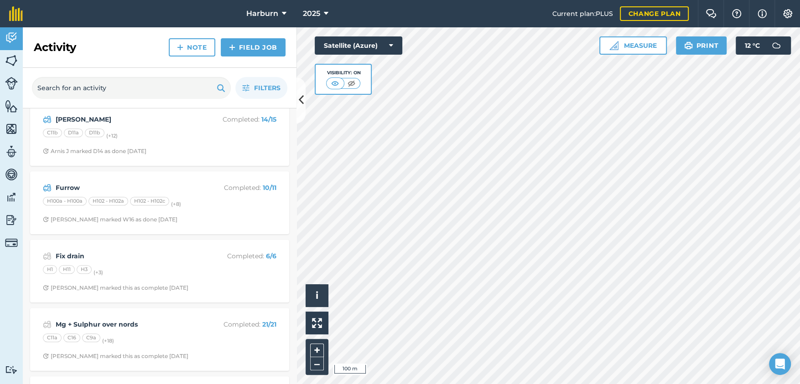
scroll to position [507, 0]
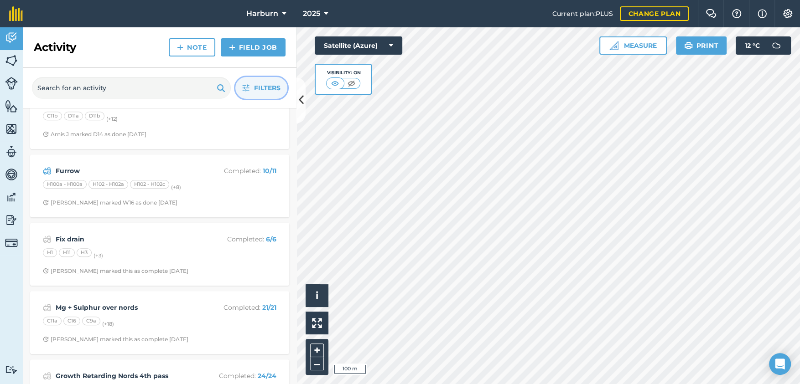
click at [258, 92] on span "Filters" at bounding box center [267, 88] width 26 height 10
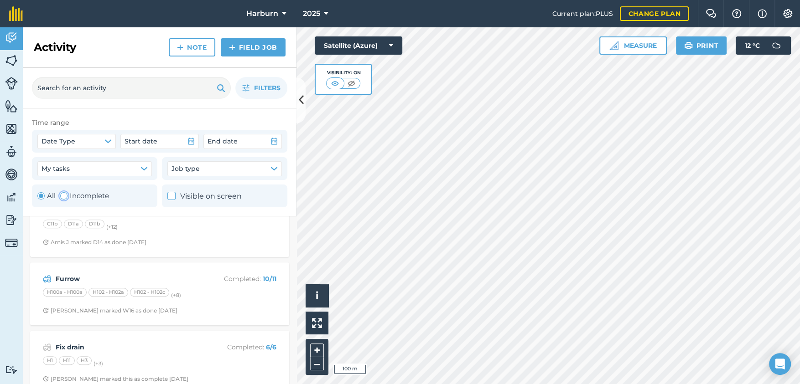
click at [70, 197] on label "Incomplete" at bounding box center [84, 196] width 49 height 11
radio input "false"
radio input "true"
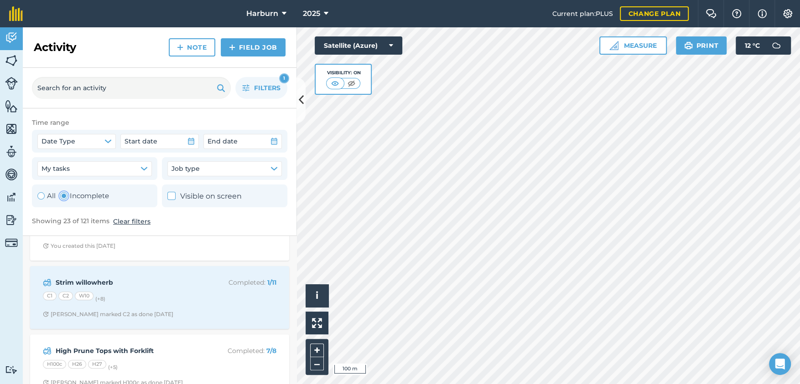
scroll to position [741, 0]
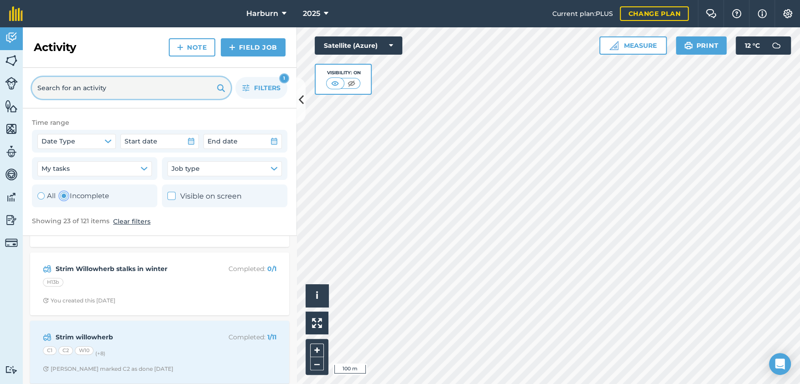
click at [150, 93] on input "text" at bounding box center [131, 88] width 199 height 22
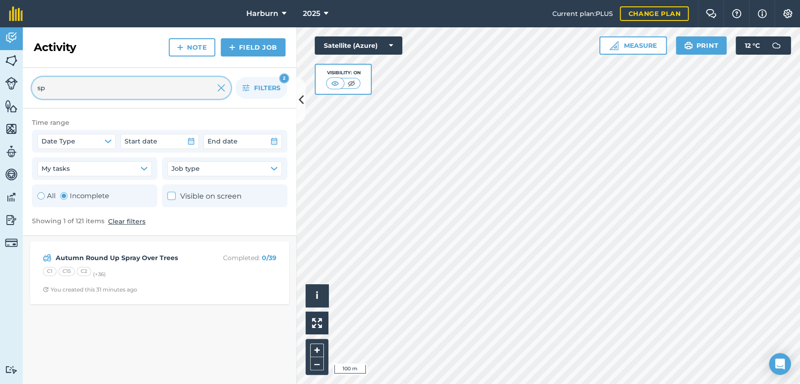
scroll to position [0, 0]
type input "spr"
click at [219, 88] on img at bounding box center [221, 88] width 8 height 11
click at [43, 196] on div "Toggle Activity" at bounding box center [40, 195] width 7 height 7
radio input "true"
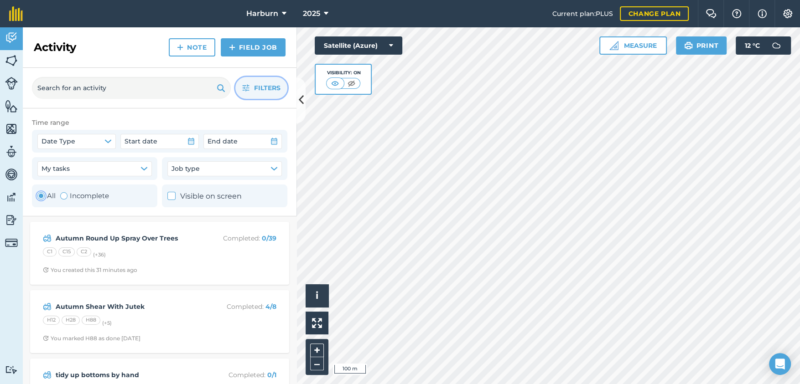
click at [249, 89] on icon "button" at bounding box center [245, 87] width 7 height 7
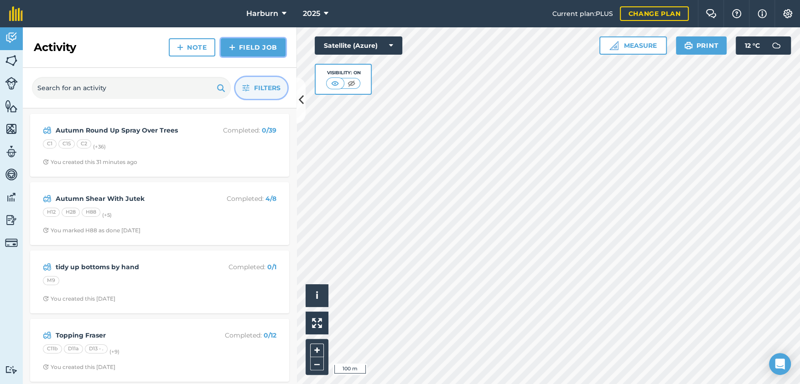
click at [259, 52] on link "Field Job" at bounding box center [253, 47] width 65 height 18
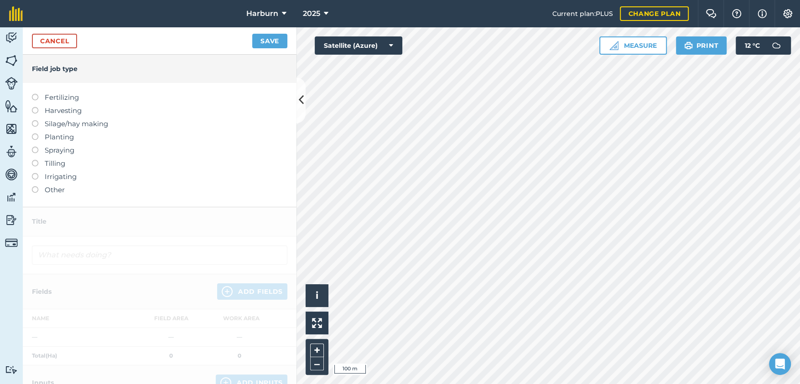
click at [41, 191] on label "Other" at bounding box center [159, 190] width 255 height 11
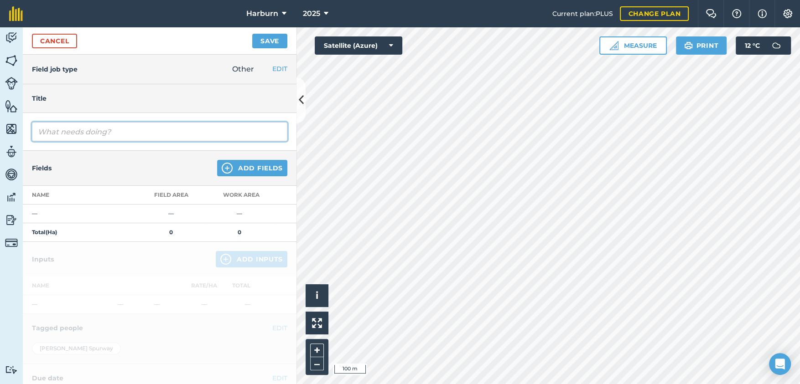
click at [65, 132] on input "text" at bounding box center [159, 131] width 255 height 19
click at [53, 131] on input "Roud Up over bare Ground" at bounding box center [159, 131] width 255 height 19
click at [73, 130] on input "Round Up over bare Ground" at bounding box center [159, 131] width 255 height 19
type input "Round Up & MCPA over bare Ground"
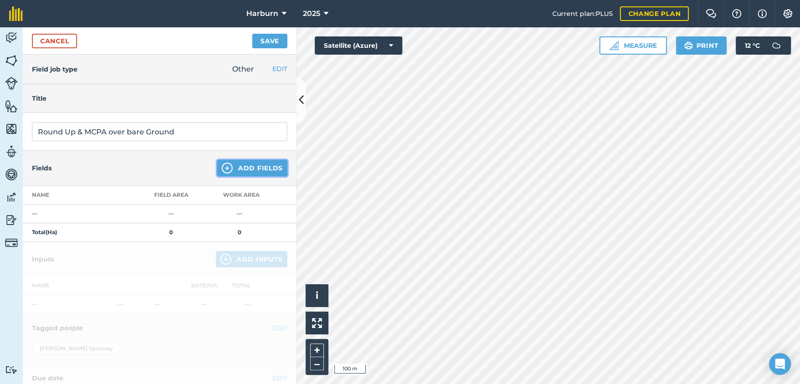
click at [246, 169] on button "Add Fields" at bounding box center [252, 168] width 70 height 16
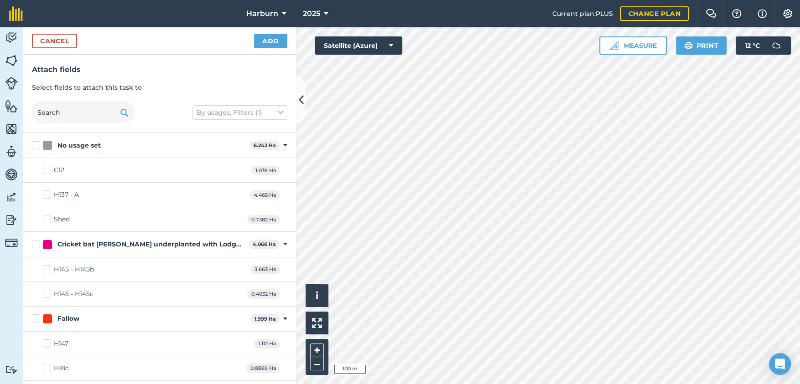
checkbox input "true"
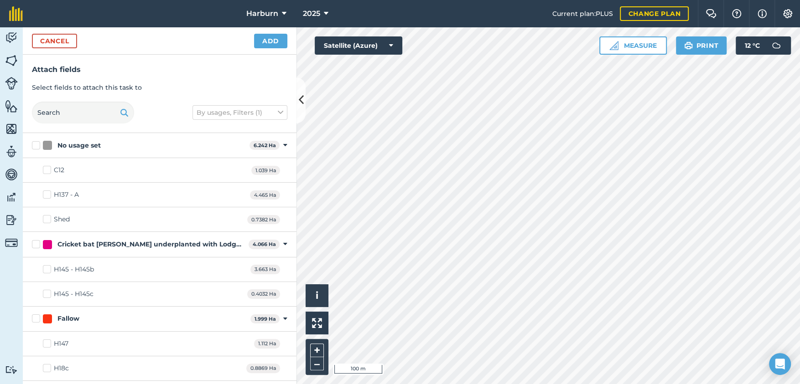
checkbox input "true"
click at [275, 43] on button "Add" at bounding box center [270, 41] width 33 height 15
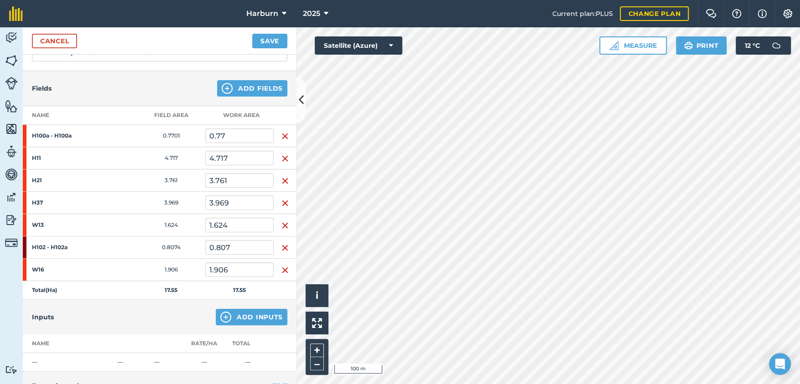
scroll to position [101, 0]
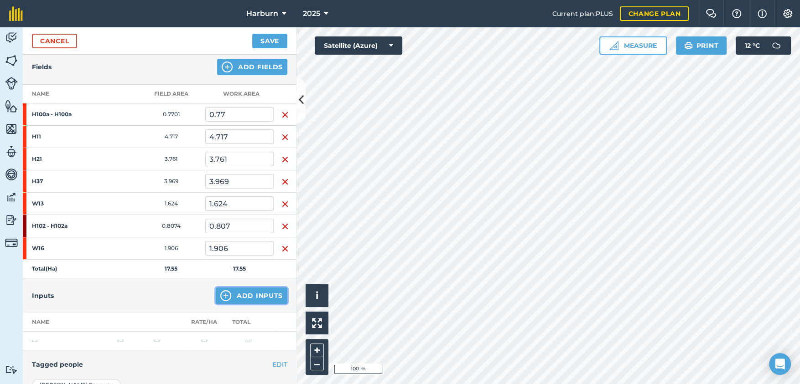
click at [257, 301] on button "Add Inputs" at bounding box center [252, 296] width 72 height 16
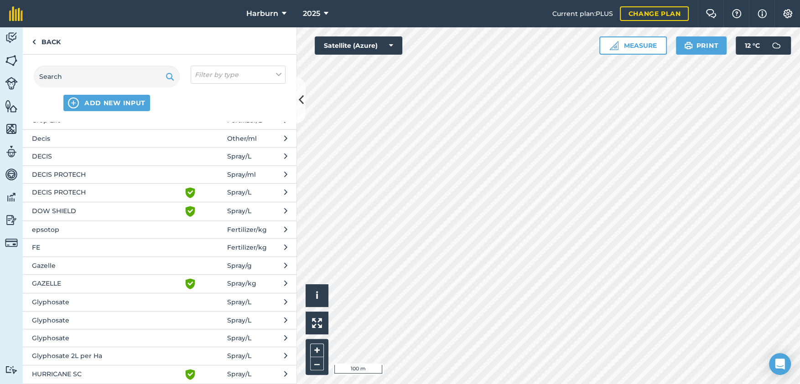
scroll to position [354, 0]
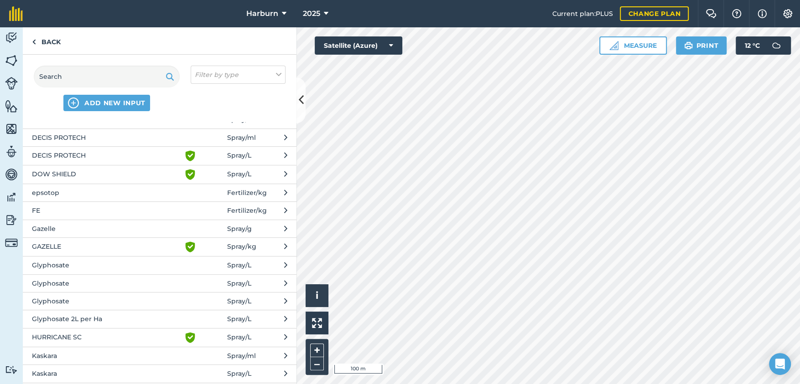
click at [96, 285] on span "Glyphosate" at bounding box center [106, 284] width 149 height 10
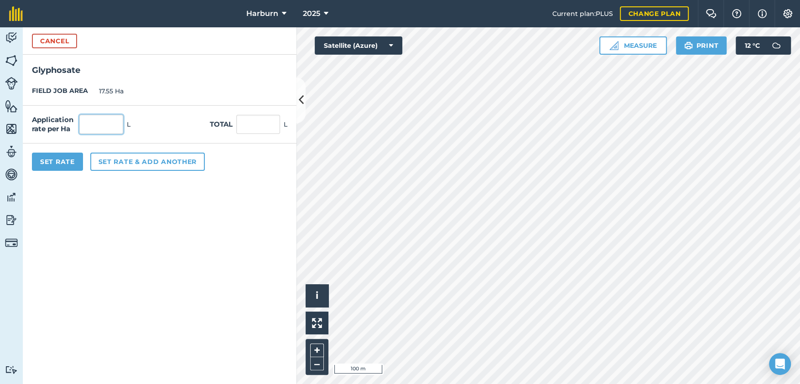
click at [116, 124] on input "text" at bounding box center [101, 124] width 44 height 19
type input "4"
type input "70.2"
click at [125, 160] on button "Set rate & add another" at bounding box center [147, 162] width 114 height 18
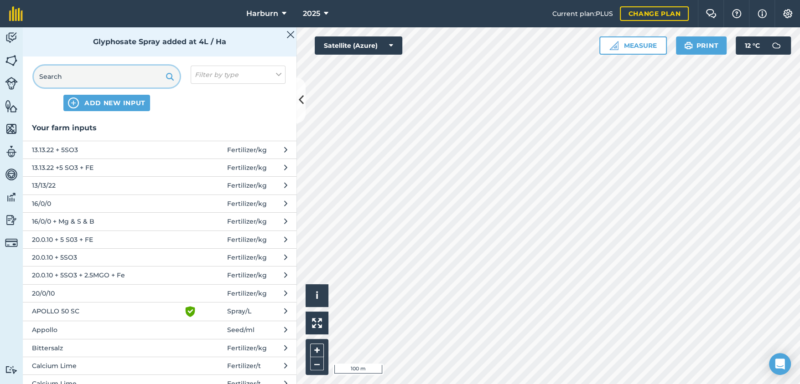
click at [119, 81] on input "text" at bounding box center [107, 77] width 146 height 22
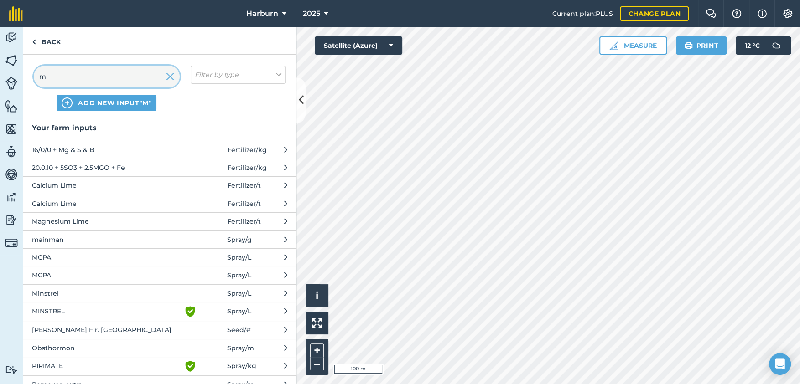
type input "m"
click at [89, 253] on span "MCPA" at bounding box center [106, 258] width 149 height 10
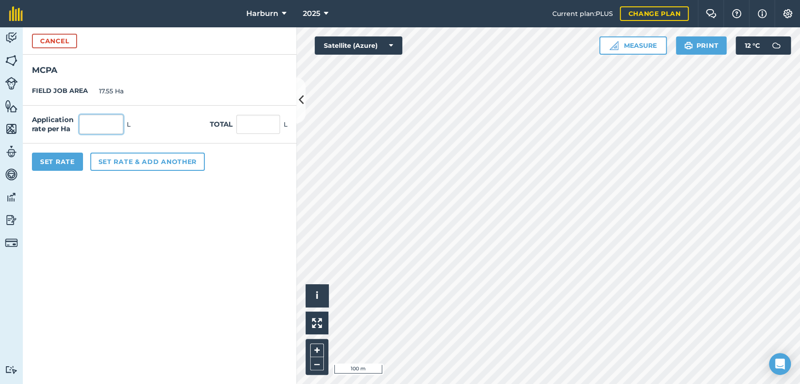
click at [106, 124] on input "text" at bounding box center [101, 124] width 44 height 19
type input "2"
type input "35.1"
click at [72, 163] on button "Set Rate" at bounding box center [57, 162] width 51 height 18
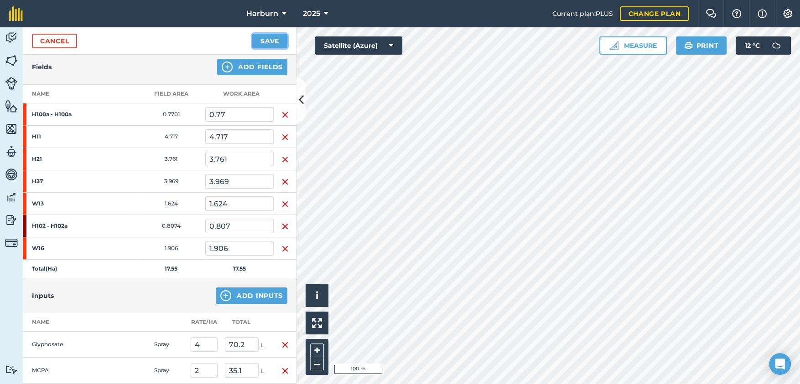
click at [284, 41] on button "Save" at bounding box center [269, 41] width 35 height 15
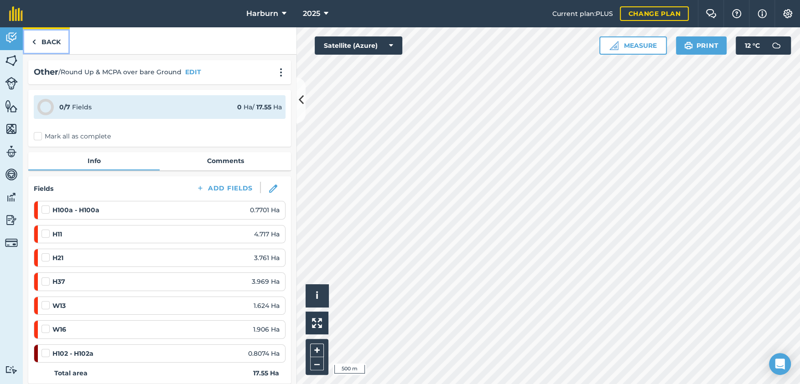
click at [36, 41] on link "Back" at bounding box center [46, 40] width 47 height 27
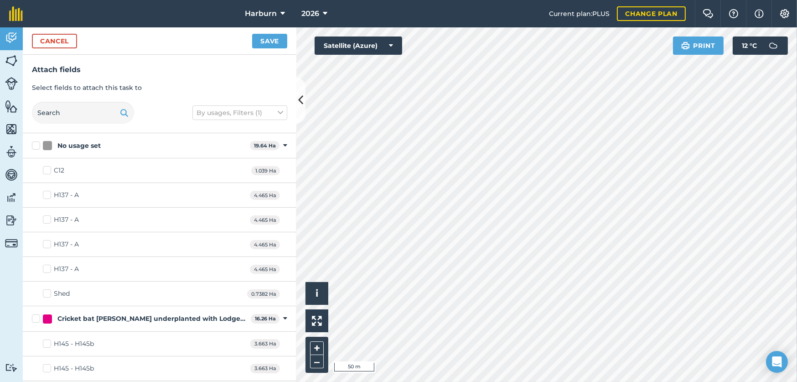
checkbox input "true"
click at [268, 46] on button "Save" at bounding box center [269, 41] width 35 height 15
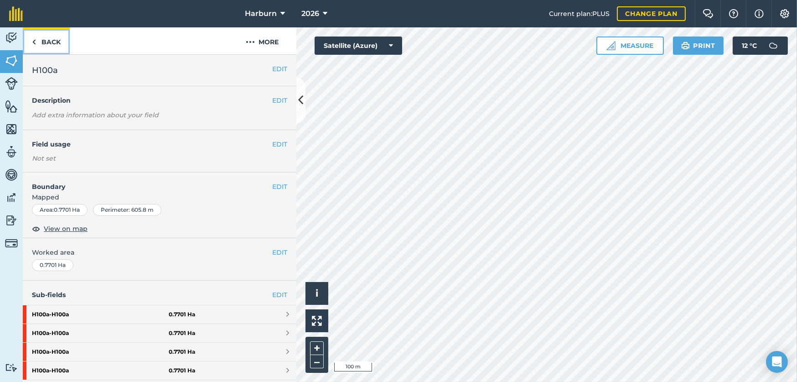
click at [34, 42] on img at bounding box center [34, 41] width 4 height 11
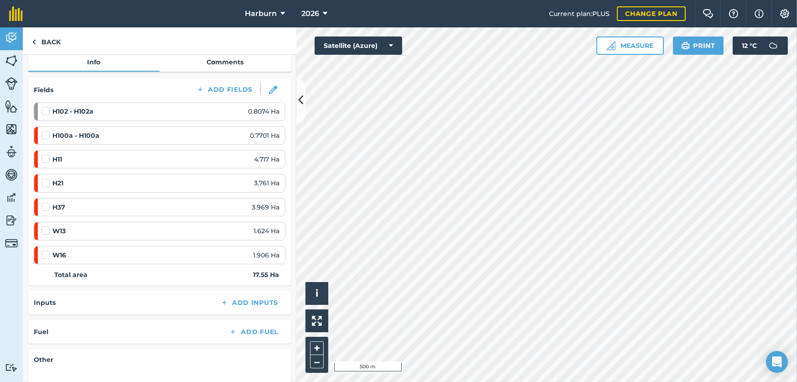
scroll to position [101, 0]
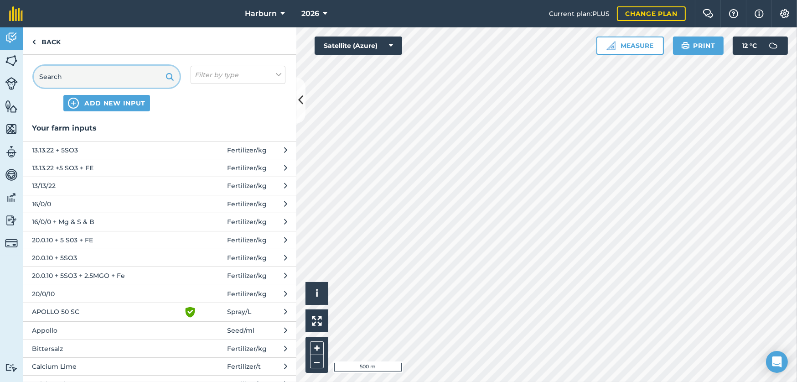
click at [103, 78] on input "text" at bounding box center [107, 77] width 146 height 22
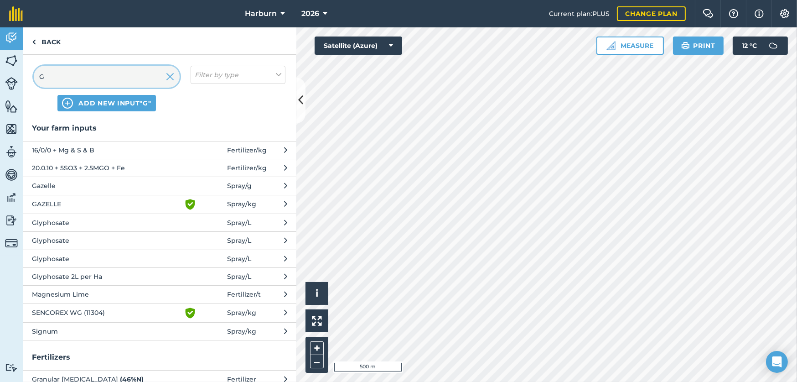
type input "G"
click at [41, 218] on span "Glyphosate" at bounding box center [106, 222] width 149 height 10
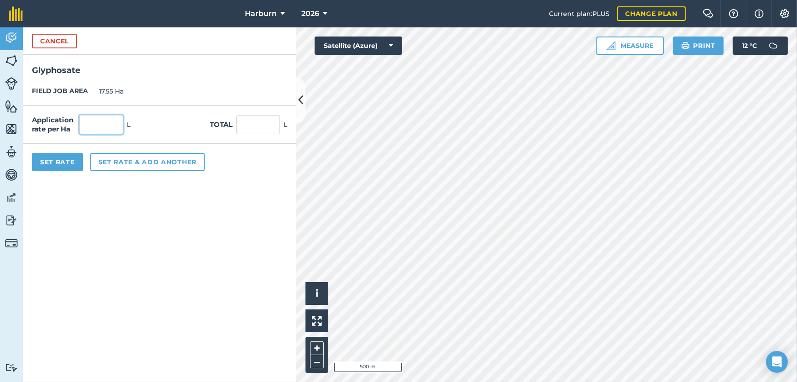
click at [94, 125] on input "text" at bounding box center [101, 124] width 44 height 19
type input "4"
type input "70.2"
click at [119, 163] on button "Set rate & add another" at bounding box center [147, 162] width 114 height 18
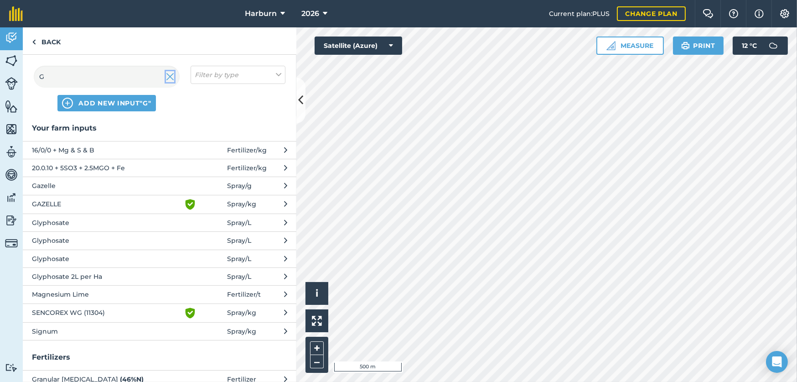
click at [171, 78] on img at bounding box center [170, 76] width 8 height 11
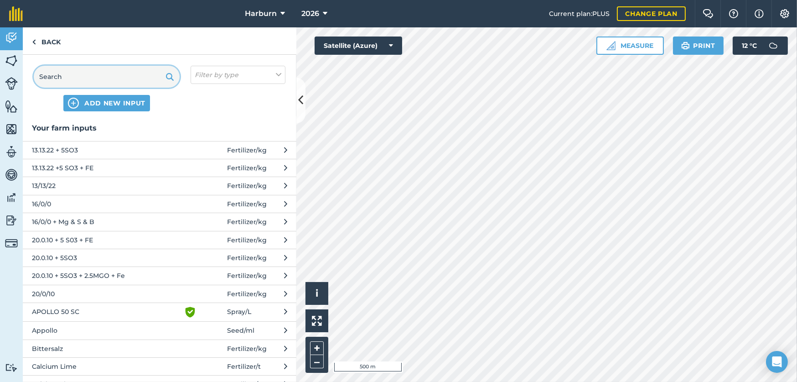
click at [148, 78] on input "text" at bounding box center [107, 77] width 146 height 22
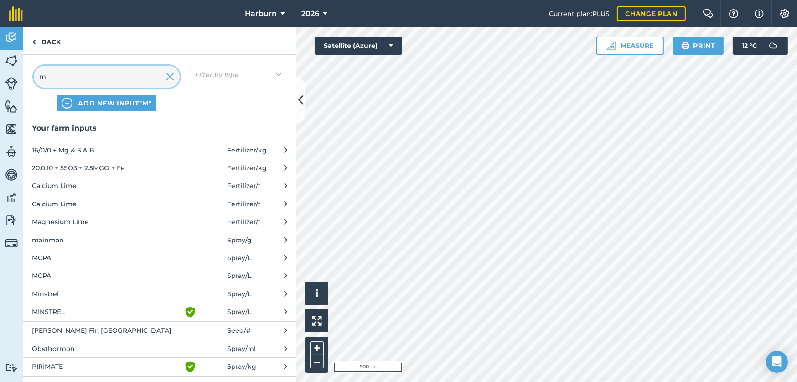
type input "m"
click at [100, 256] on span "MCPA" at bounding box center [106, 258] width 149 height 10
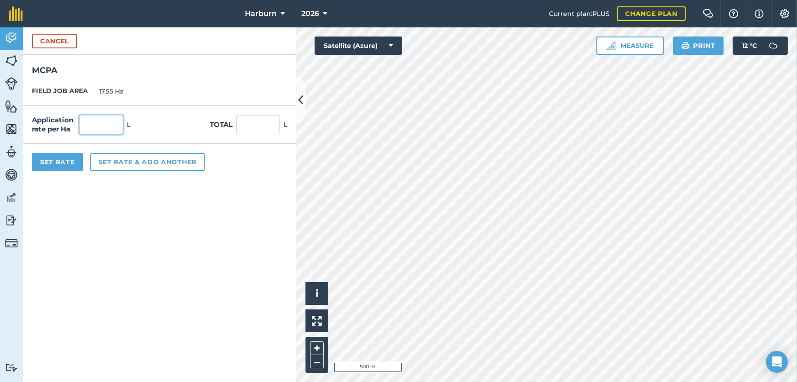
click at [101, 122] on input "text" at bounding box center [101, 124] width 44 height 19
type input "2"
type input "35.1"
click at [77, 160] on button "Set Rate" at bounding box center [57, 162] width 51 height 18
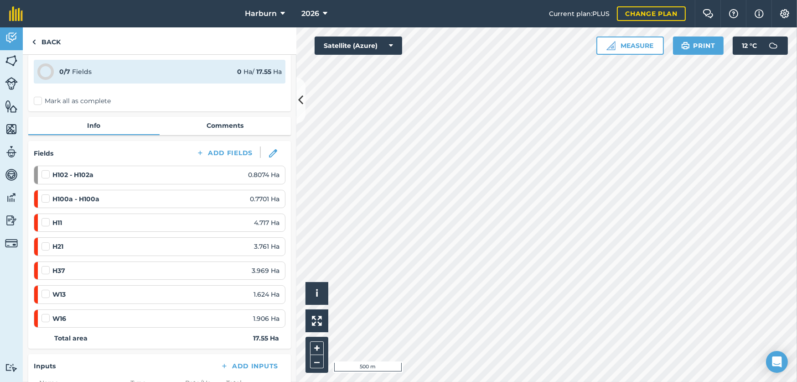
scroll to position [51, 0]
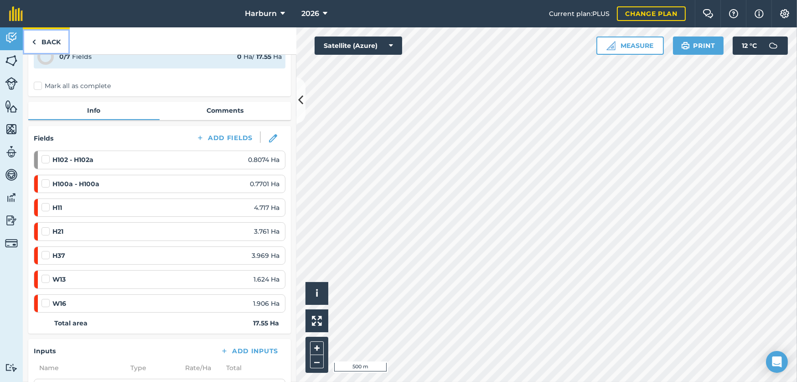
click at [33, 41] on img at bounding box center [34, 41] width 4 height 11
